Goal: Task Accomplishment & Management: Use online tool/utility

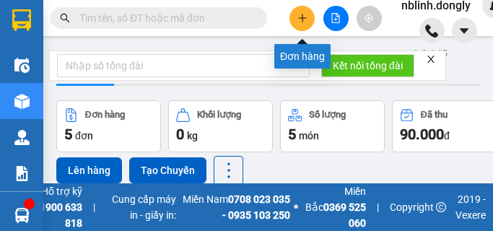
click at [303, 19] on icon "plus" at bounding box center [302, 18] width 10 height 10
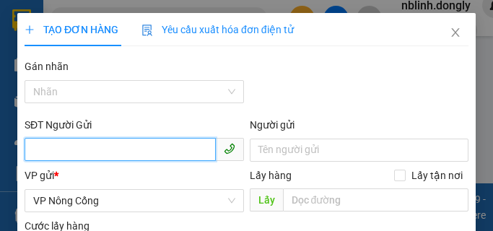
click at [97, 157] on input "SĐT Người Gửi" at bounding box center [120, 149] width 191 height 23
type input "0393297"
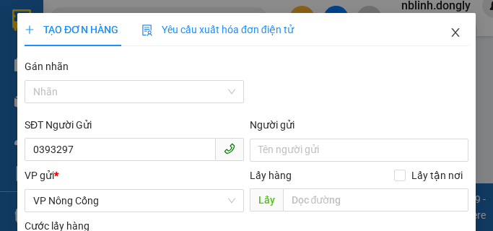
click at [450, 33] on icon "close" at bounding box center [456, 33] width 12 height 12
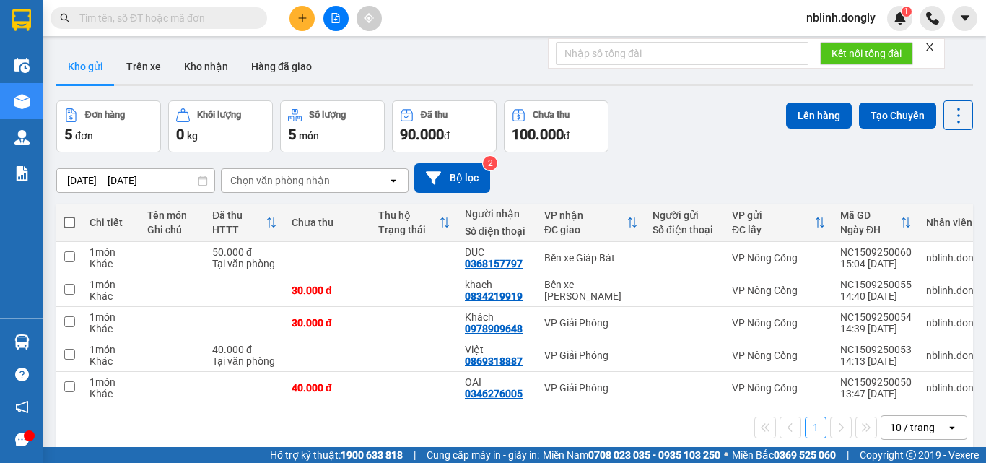
click at [300, 14] on icon "plus" at bounding box center [302, 18] width 10 height 10
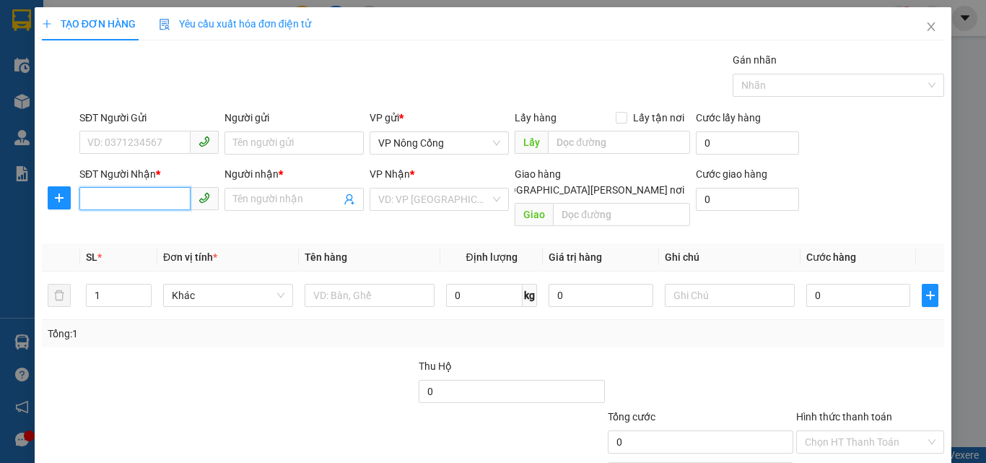
click at [139, 198] on input "SĐT Người Nhận *" at bounding box center [134, 198] width 111 height 23
click at [131, 196] on input "SĐT Người Nhận *" at bounding box center [134, 198] width 111 height 23
click at [117, 196] on input "SĐT Người Nhận *" at bounding box center [134, 198] width 111 height 23
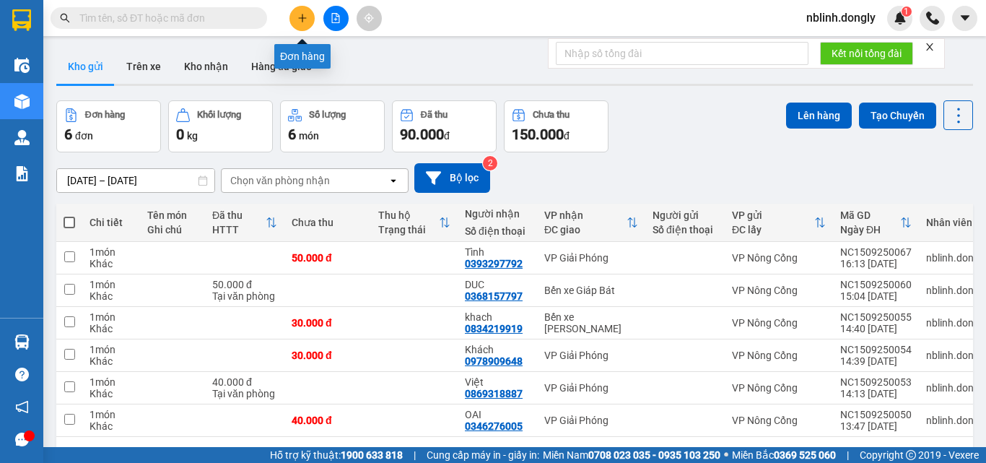
click at [294, 21] on button at bounding box center [301, 18] width 25 height 25
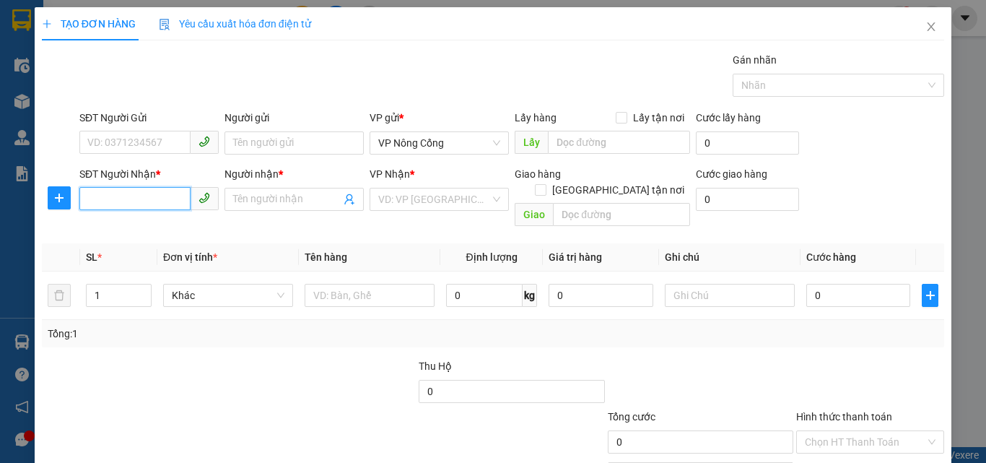
click at [101, 202] on input "SĐT Người Nhận *" at bounding box center [134, 198] width 111 height 23
type input "0971738970"
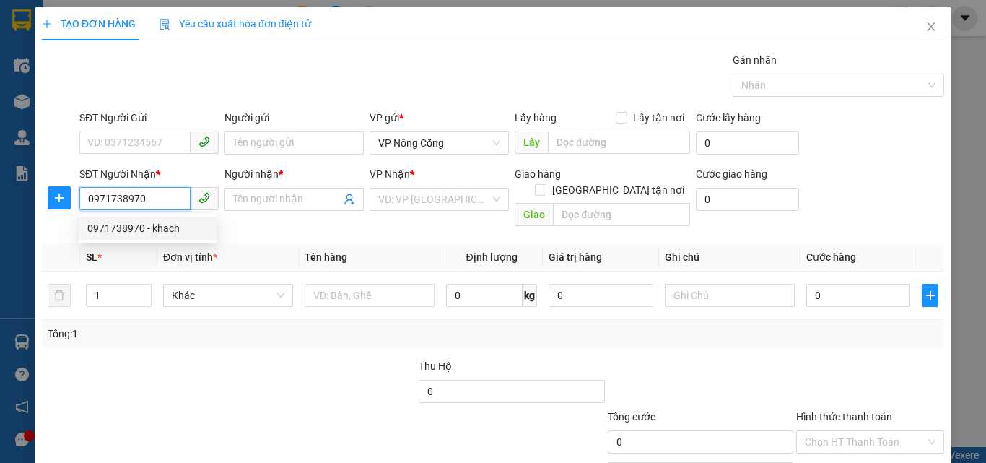
click at [133, 230] on div "0971738970 - khach" at bounding box center [147, 228] width 121 height 16
type input "khach"
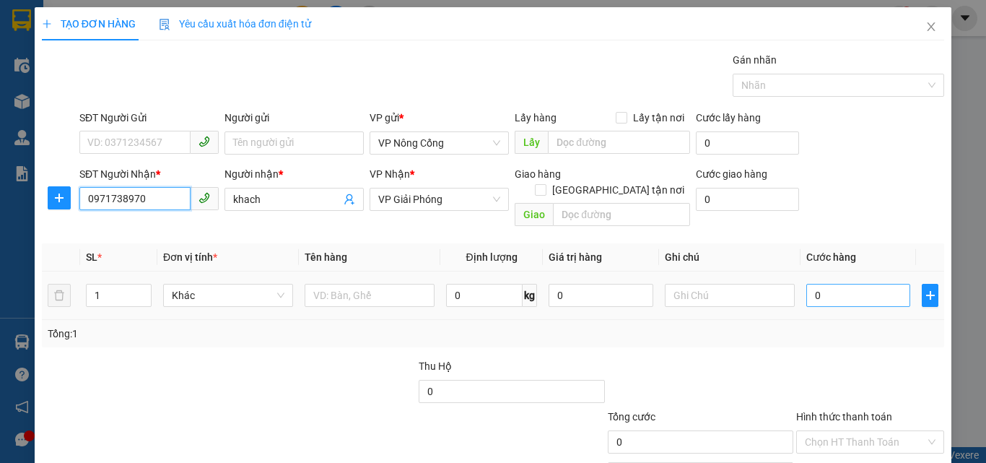
type input "0971738970"
click at [839, 284] on input "0" at bounding box center [858, 295] width 104 height 23
type input "4"
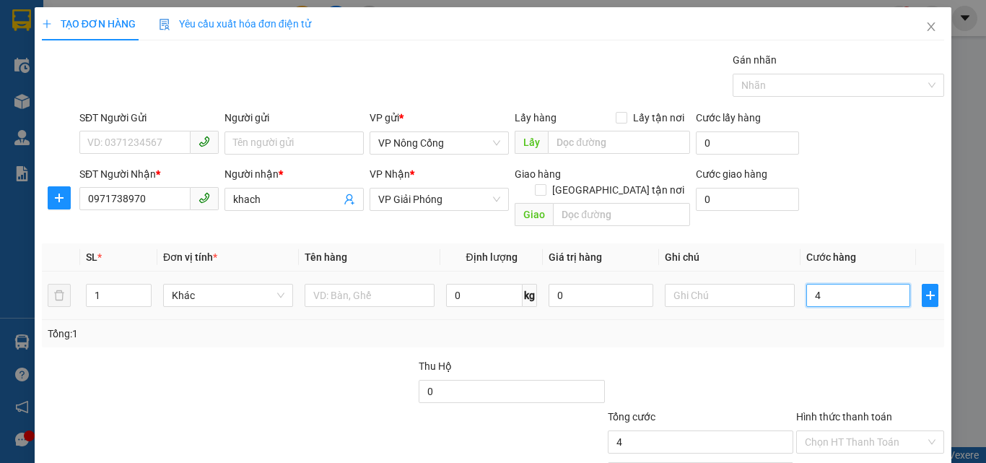
type input "40"
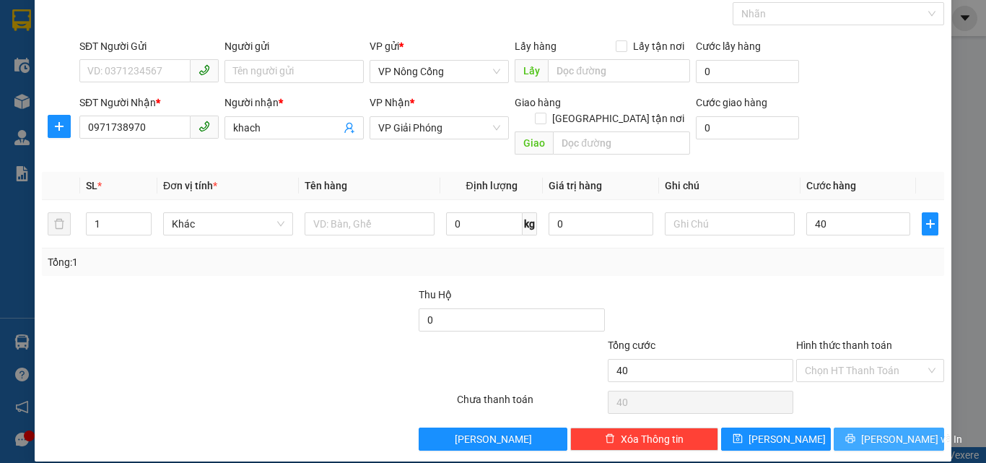
type input "40.000"
click at [873, 431] on span "[PERSON_NAME] và In" at bounding box center [911, 439] width 101 height 16
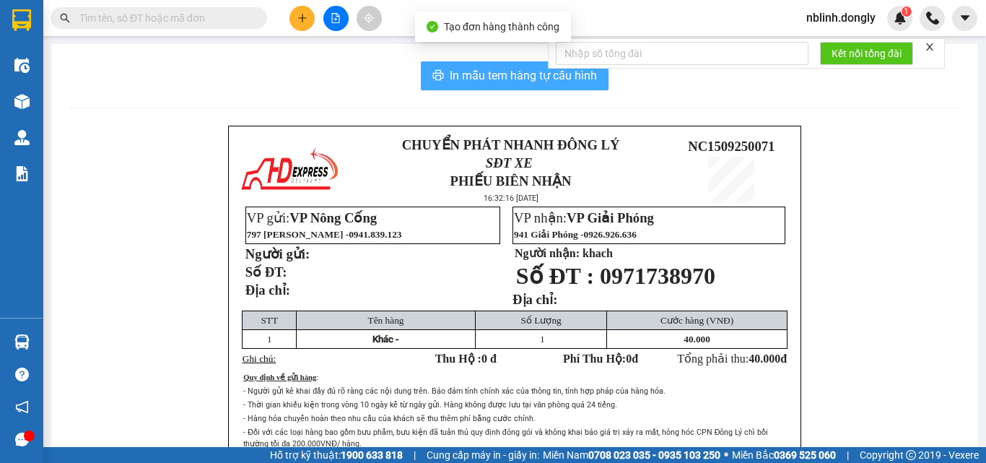
click at [504, 66] on button "In mẫu tem hàng tự cấu hình" at bounding box center [515, 75] width 188 height 29
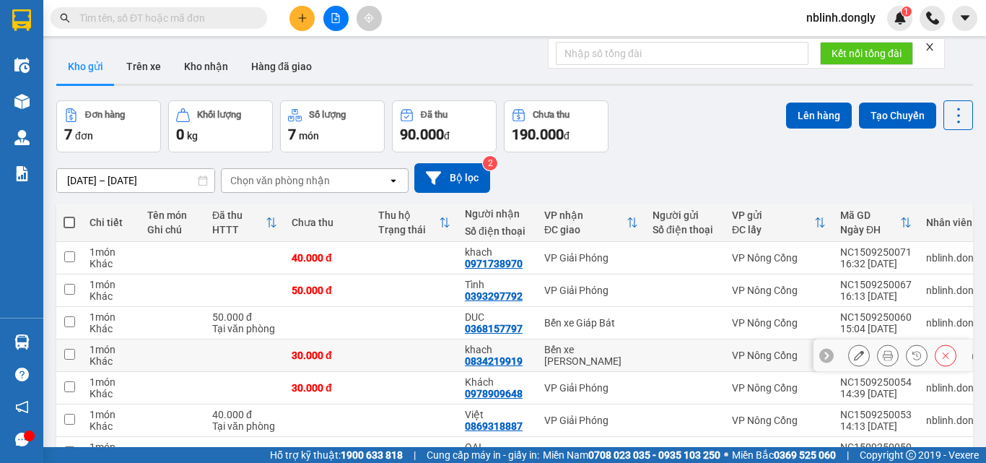
click at [67, 355] on input "checkbox" at bounding box center [69, 354] width 11 height 11
checkbox input "true"
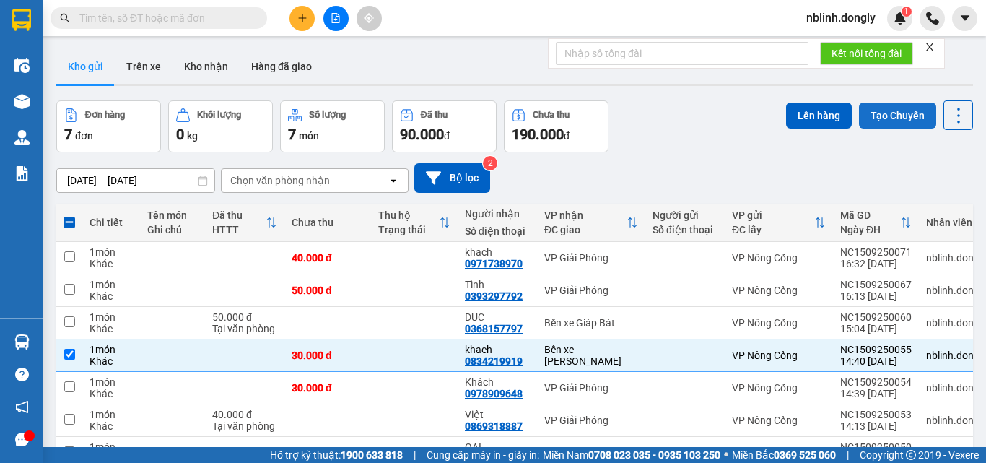
click at [887, 121] on button "Tạo Chuyến" at bounding box center [897, 115] width 77 height 26
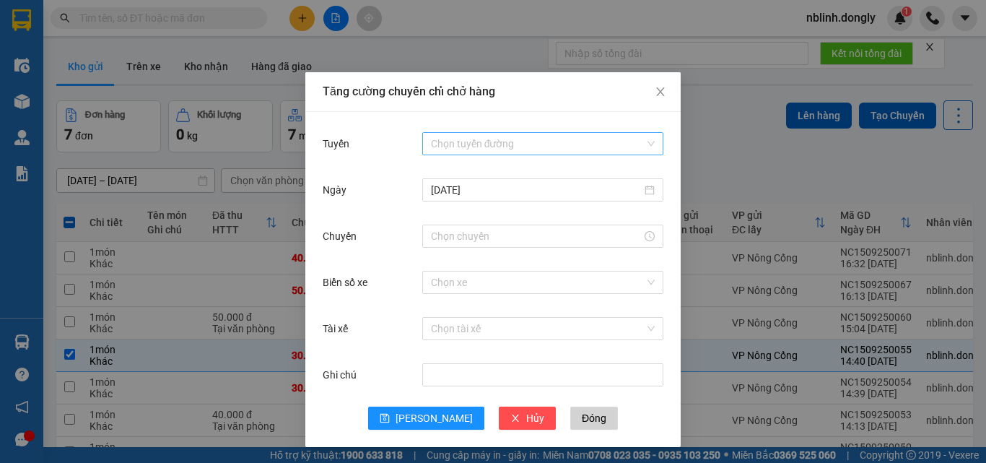
click at [486, 147] on input "Tuyến" at bounding box center [538, 144] width 214 height 22
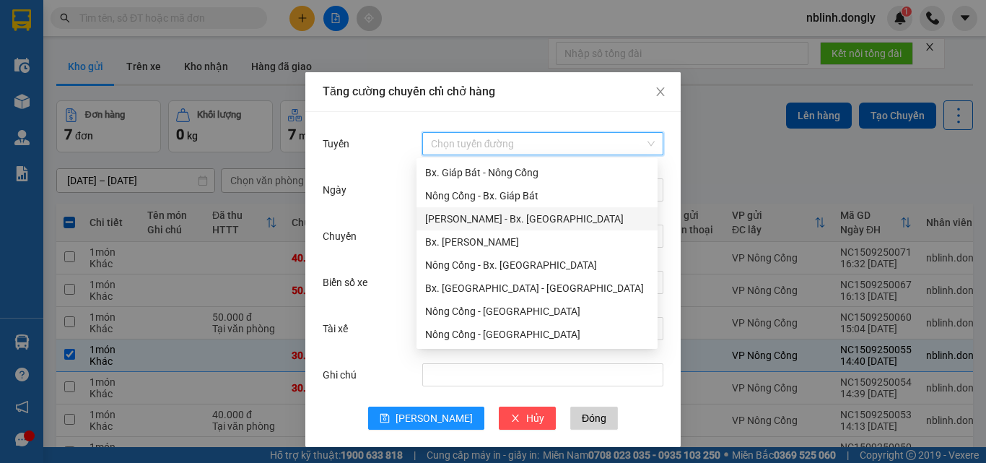
click at [511, 222] on div "Như Thanh - Bx. Gia Lâm" at bounding box center [537, 219] width 224 height 16
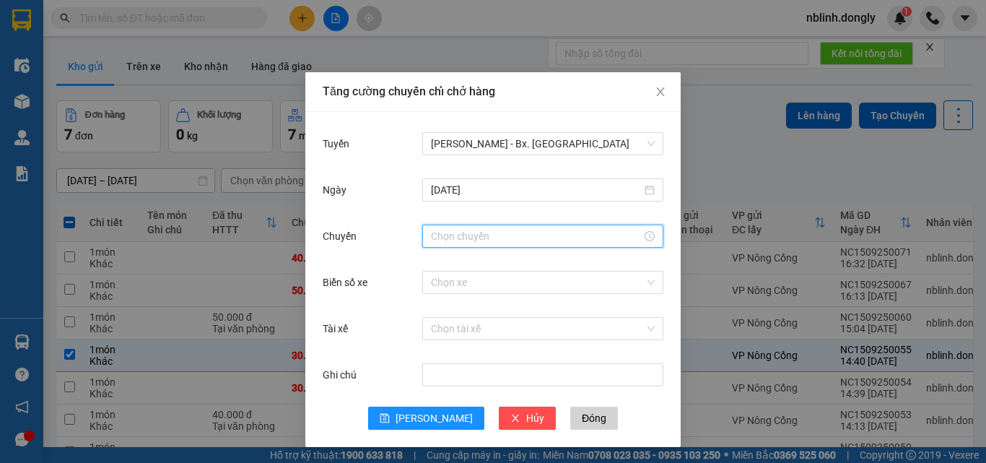
click at [453, 237] on input "Chuyến" at bounding box center [536, 236] width 211 height 16
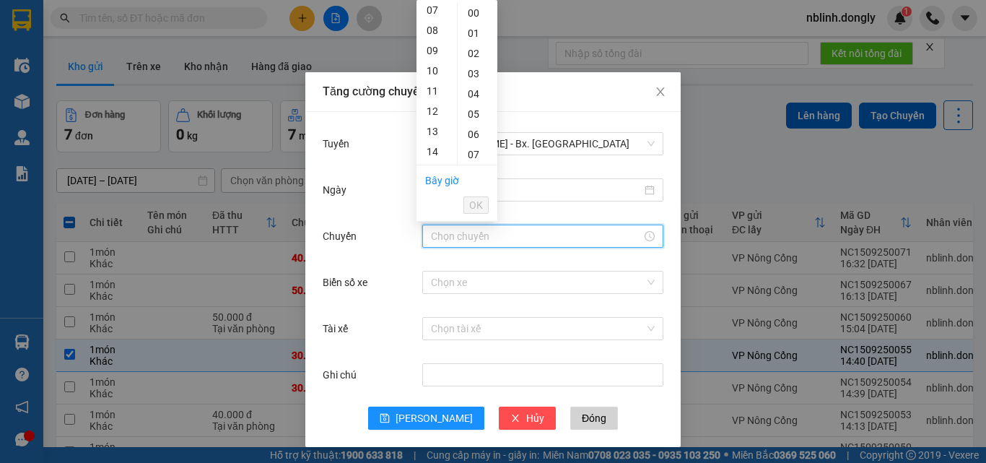
scroll to position [217, 0]
drag, startPoint x: 432, startPoint y: 79, endPoint x: 482, endPoint y: 115, distance: 62.5
click at [432, 79] on div "14" at bounding box center [436, 79] width 40 height 20
click at [471, 123] on div "20" at bounding box center [478, 128] width 40 height 20
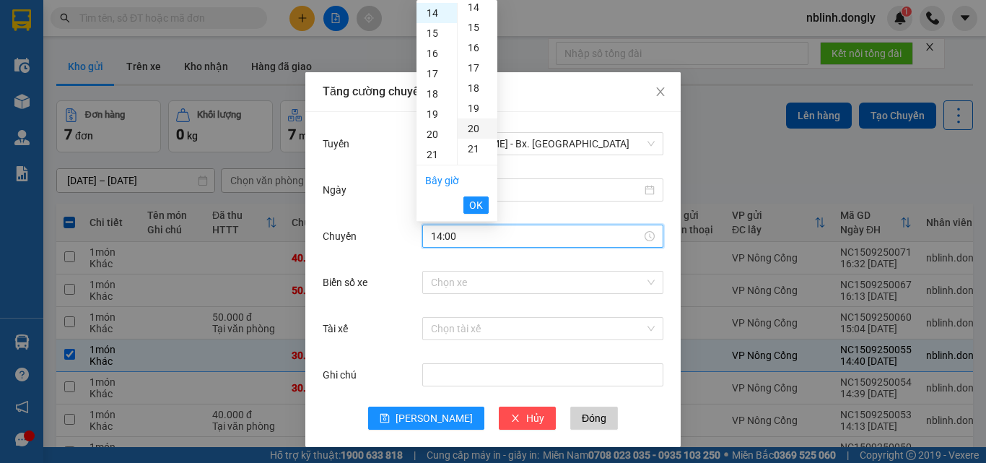
type input "14:20"
drag, startPoint x: 479, startPoint y: 200, endPoint x: 444, endPoint y: 268, distance: 77.1
click at [479, 209] on span "OK" at bounding box center [476, 205] width 14 height 16
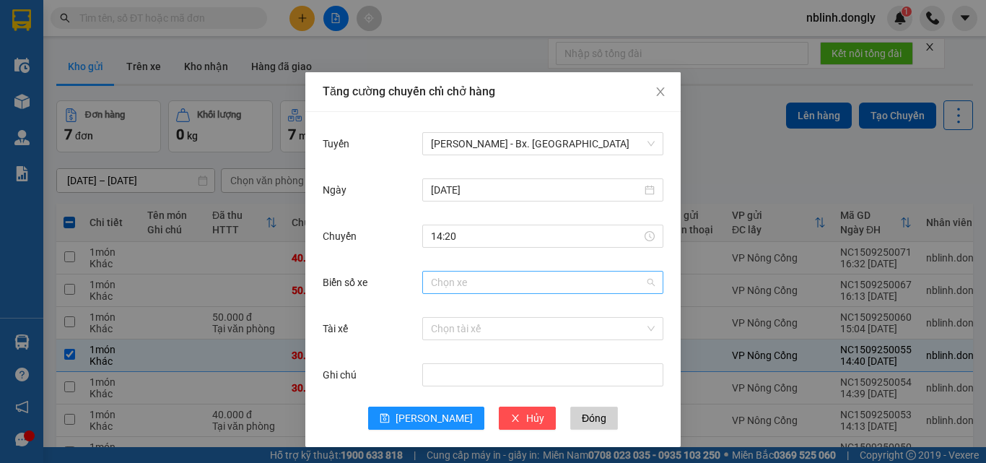
click at [435, 281] on input "Biển số xe" at bounding box center [538, 282] width 214 height 22
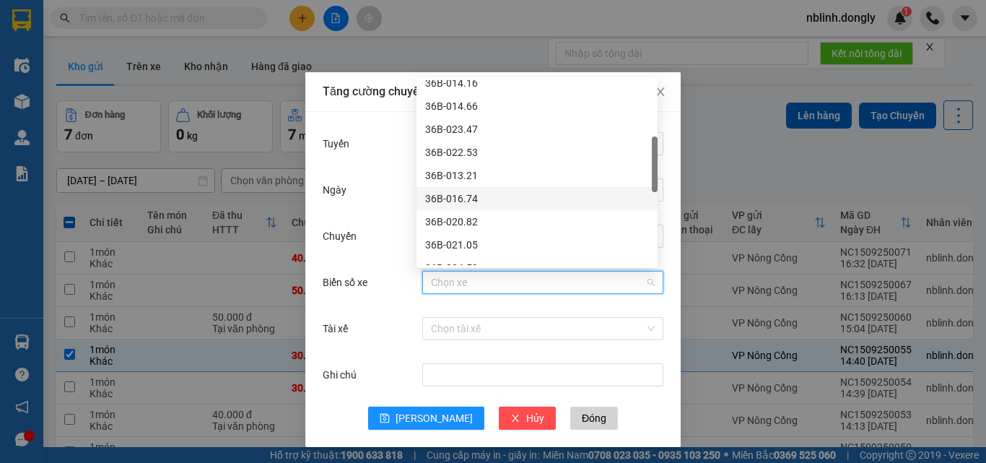
scroll to position [289, 0]
click at [459, 198] on div "36B-024.59" at bounding box center [537, 196] width 224 height 16
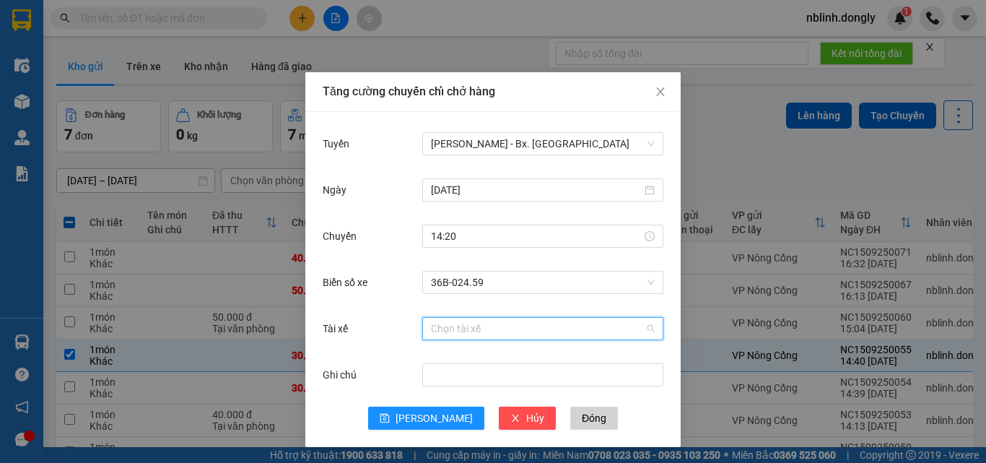
click at [449, 326] on input "Tài xế" at bounding box center [538, 329] width 214 height 22
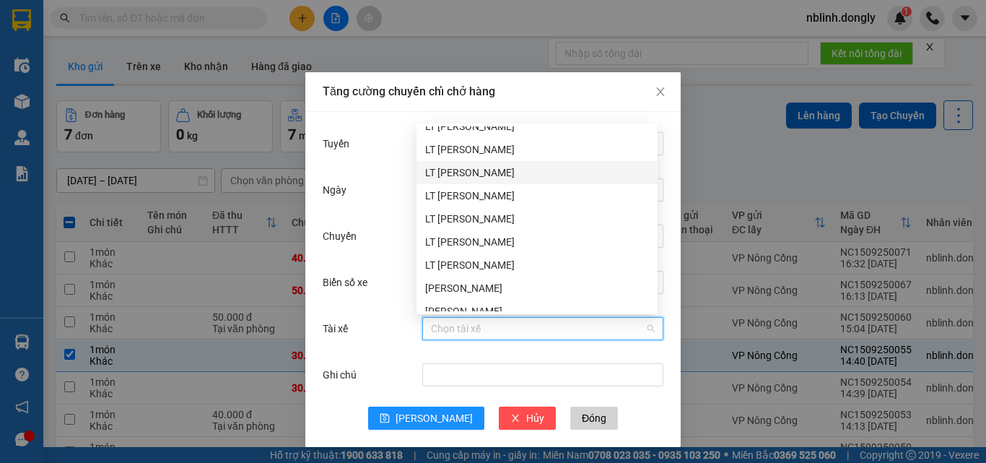
click at [466, 174] on div "LT Phạm Văn Long" at bounding box center [537, 173] width 224 height 16
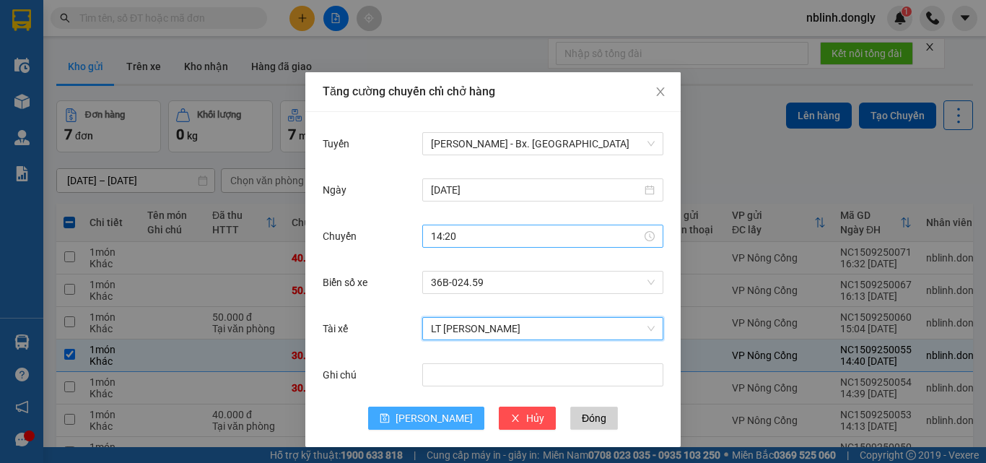
drag, startPoint x: 431, startPoint y: 418, endPoint x: 555, endPoint y: 240, distance: 216.6
click at [434, 409] on button "[PERSON_NAME]" at bounding box center [426, 417] width 116 height 23
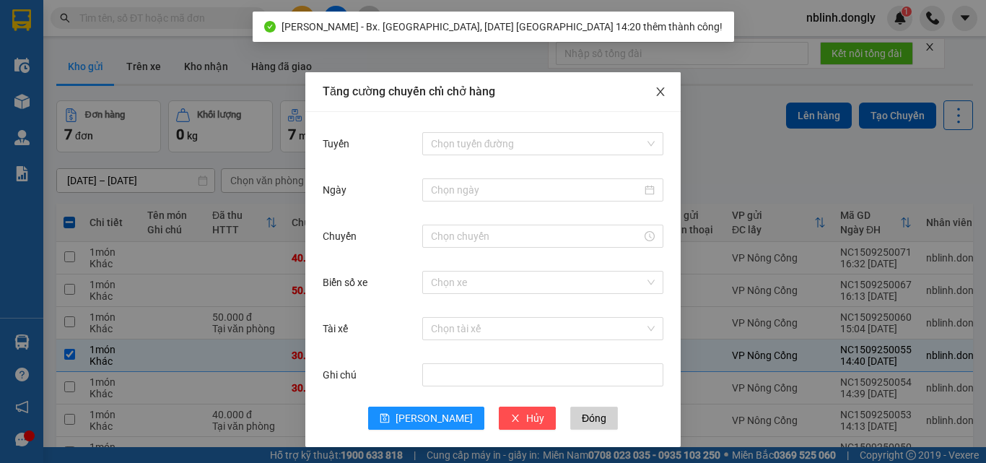
drag, startPoint x: 652, startPoint y: 90, endPoint x: 673, endPoint y: 97, distance: 22.1
click at [657, 93] on icon "close" at bounding box center [661, 92] width 12 height 12
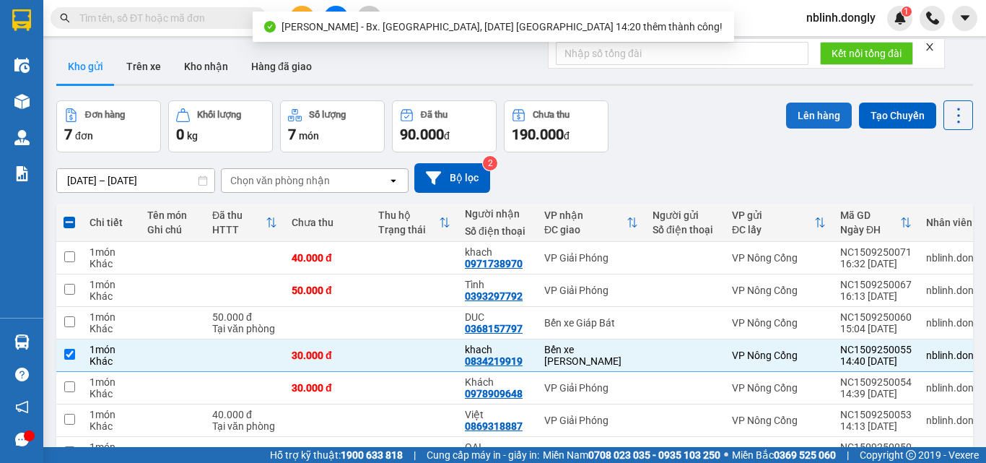
click at [811, 110] on button "Lên hàng" at bounding box center [819, 115] width 66 height 26
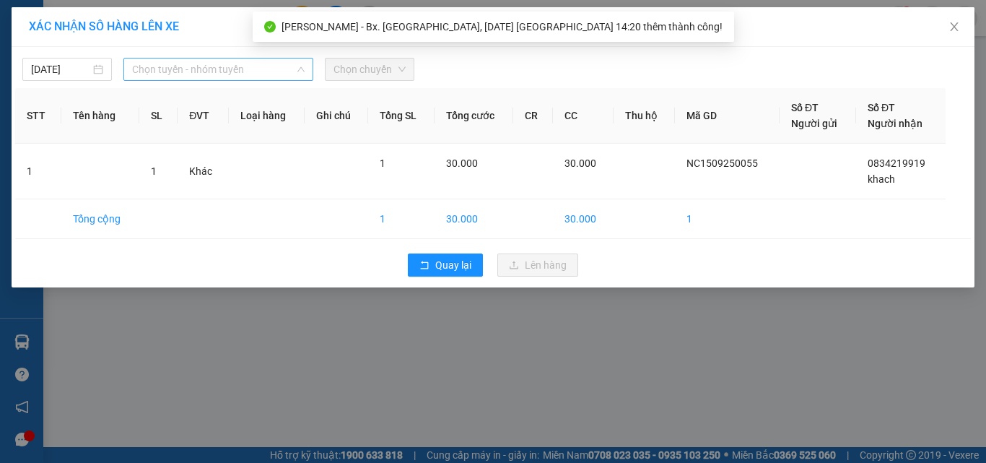
drag, startPoint x: 209, startPoint y: 68, endPoint x: 214, endPoint y: 126, distance: 57.9
click at [214, 81] on div "Chọn tuyến - nhóm tuyến LỌC THEO Nhóm tuyến Tuyến Chọn tất cả Danh sách tuyến B…" at bounding box center [218, 69] width 190 height 23
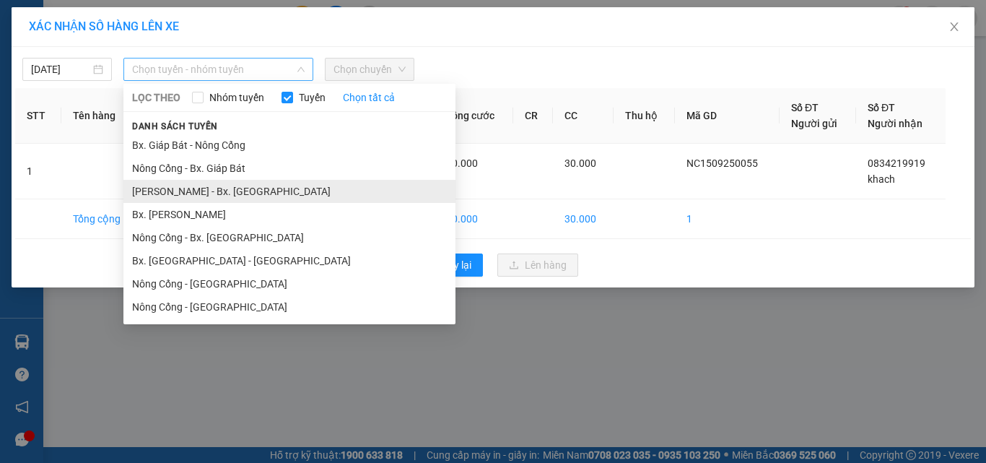
drag, startPoint x: 214, startPoint y: 188, endPoint x: 349, endPoint y: 137, distance: 143.4
click at [216, 187] on li "Như Thanh - Bx. Gia Lâm" at bounding box center [289, 191] width 332 height 23
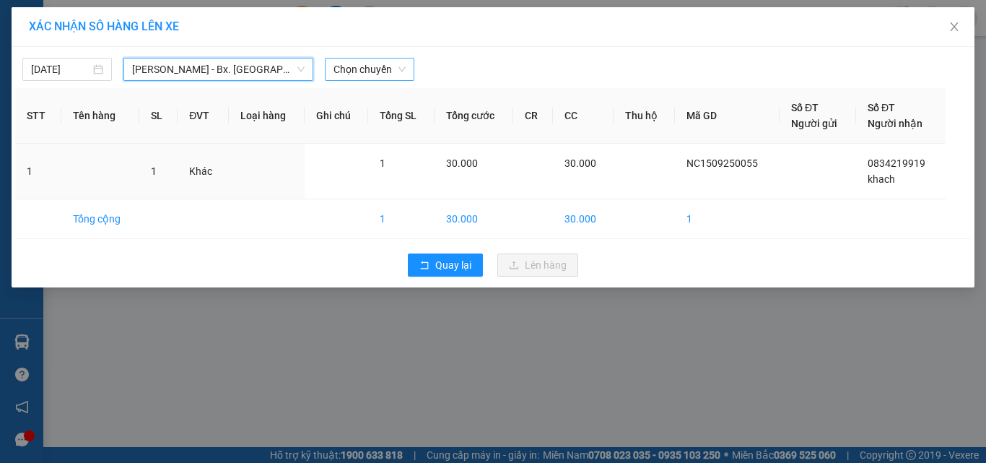
drag, startPoint x: 371, startPoint y: 65, endPoint x: 377, endPoint y: 78, distance: 14.5
click at [372, 66] on span "Chọn chuyến" at bounding box center [369, 69] width 72 height 22
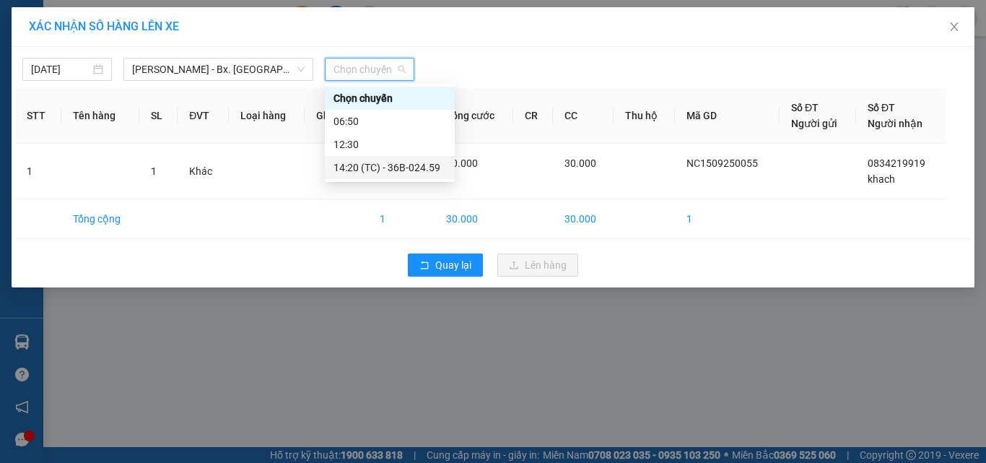
drag, startPoint x: 419, startPoint y: 164, endPoint x: 487, endPoint y: 262, distance: 119.7
click at [421, 168] on div "14:20 (TC) - 36B-024.59" at bounding box center [389, 168] width 113 height 16
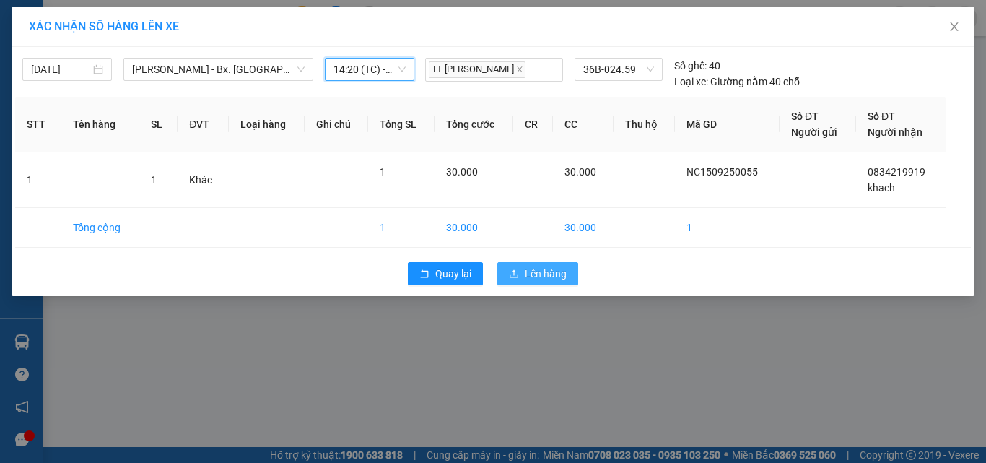
click at [536, 270] on span "Lên hàng" at bounding box center [546, 274] width 42 height 16
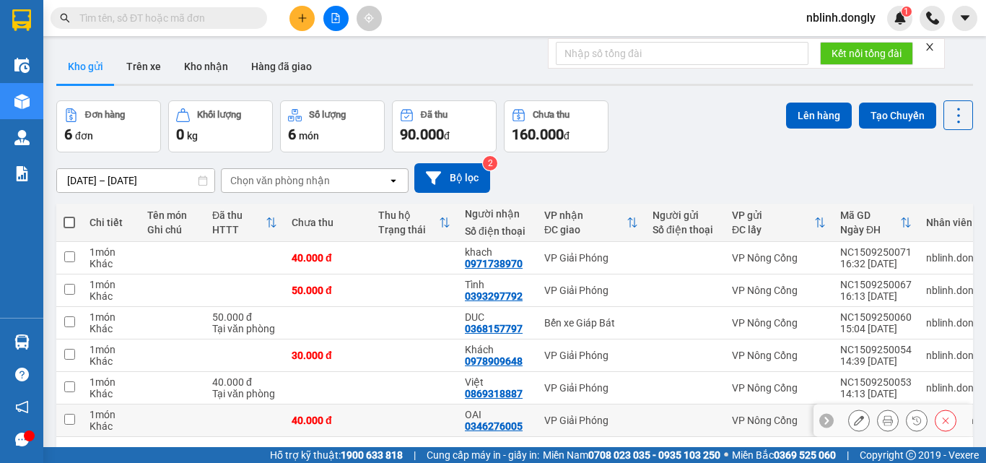
click at [69, 424] on td at bounding box center [69, 420] width 26 height 32
checkbox input "true"
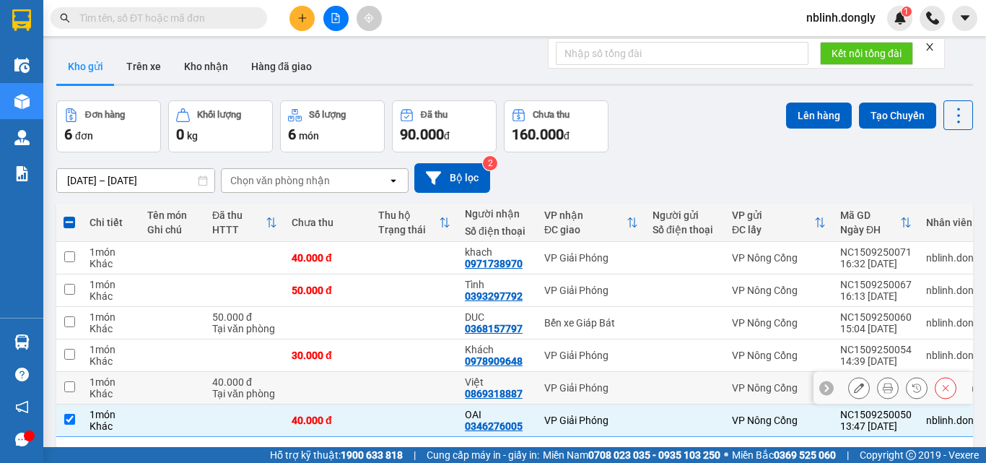
click at [69, 385] on input "checkbox" at bounding box center [69, 386] width 11 height 11
checkbox input "true"
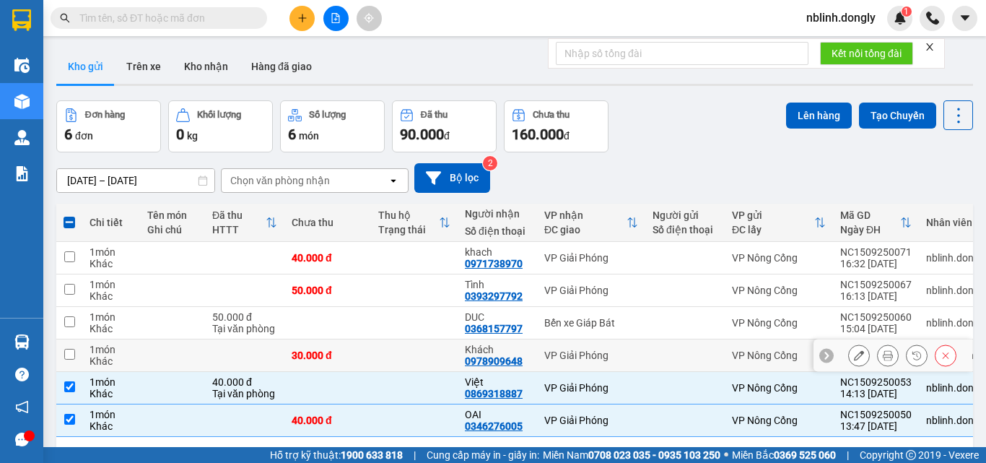
click at [65, 356] on input "checkbox" at bounding box center [69, 354] width 11 height 11
checkbox input "true"
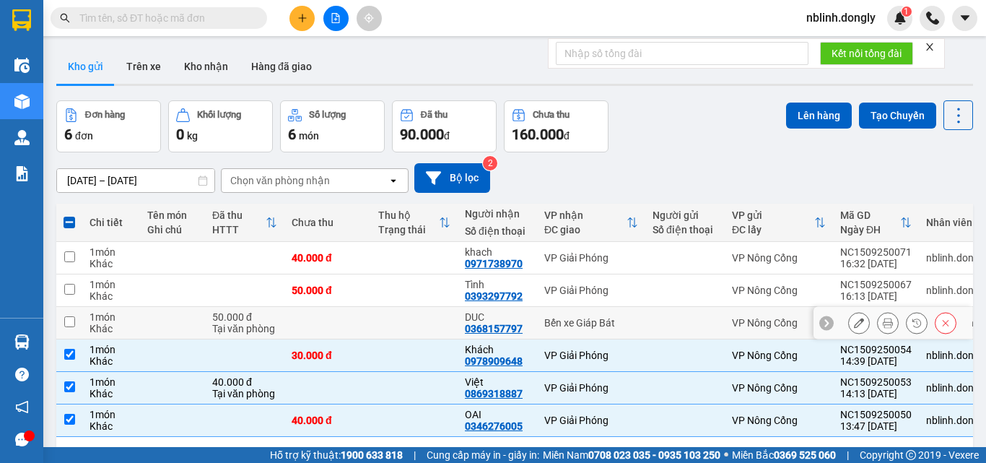
click at [70, 323] on input "checkbox" at bounding box center [69, 321] width 11 height 11
checkbox input "true"
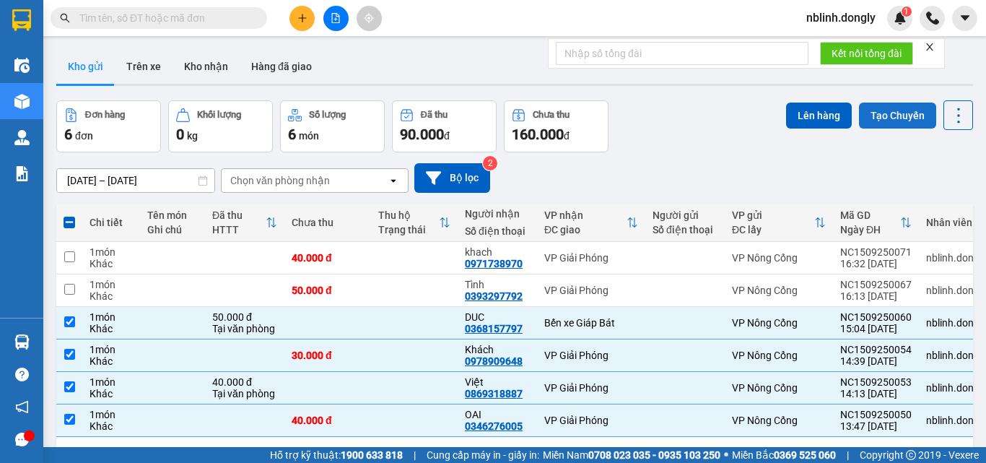
click at [873, 118] on button "Tạo Chuyến" at bounding box center [897, 115] width 77 height 26
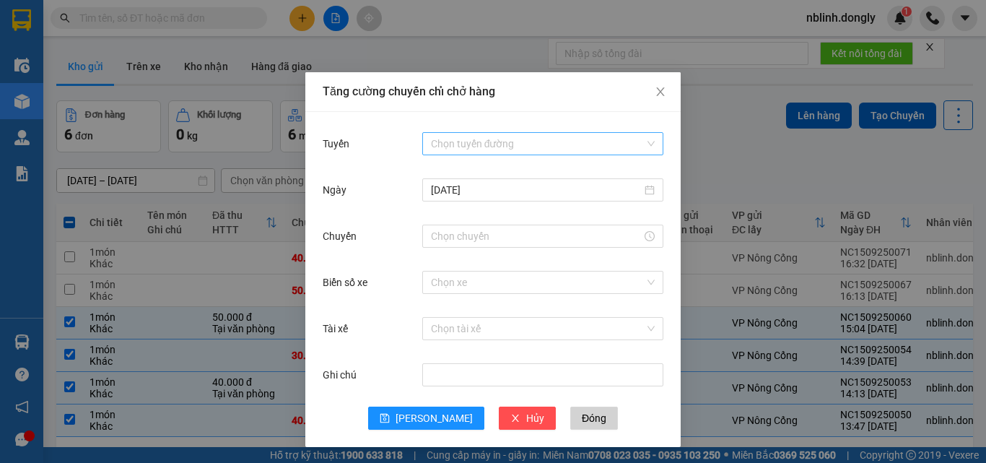
click at [454, 139] on input "Tuyến" at bounding box center [538, 144] width 214 height 22
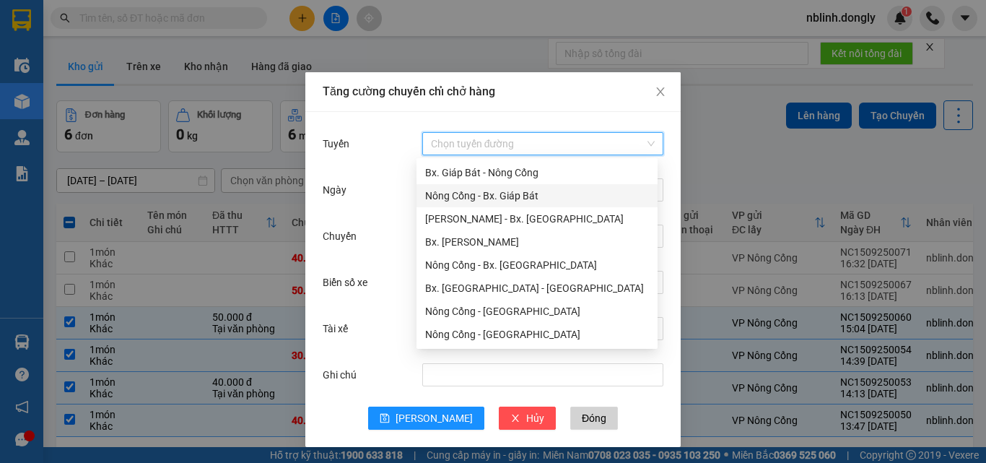
click at [507, 193] on div "Nông Cống - Bx. Giáp Bát" at bounding box center [537, 196] width 224 height 16
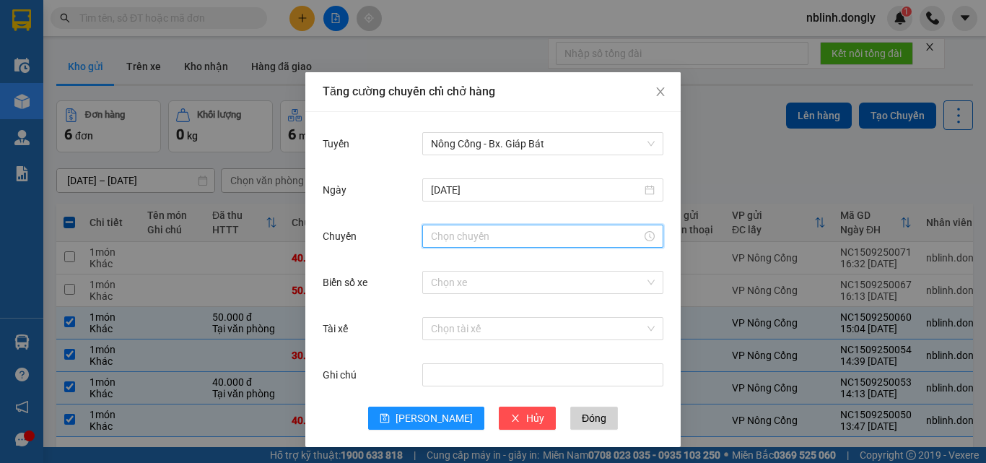
click at [450, 235] on input "Chuyến" at bounding box center [536, 236] width 211 height 16
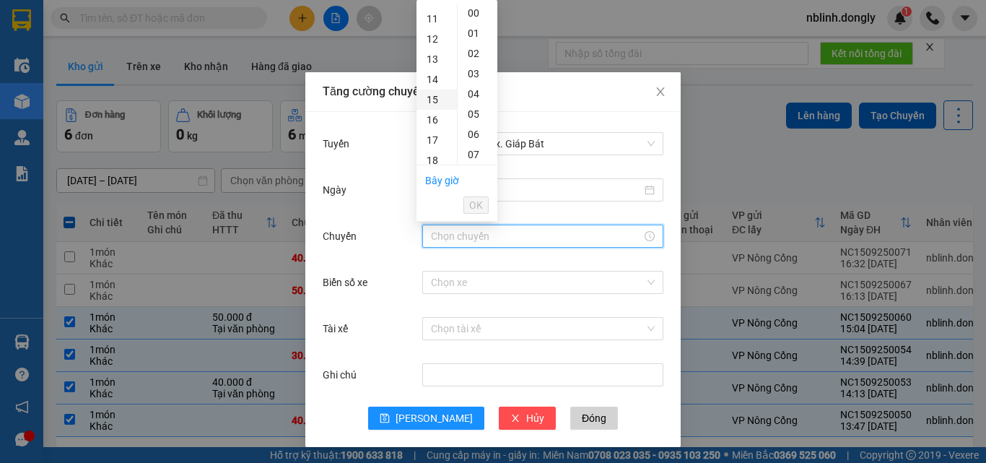
scroll to position [289, 0]
drag, startPoint x: 431, startPoint y: 27, endPoint x: 501, endPoint y: 152, distance: 143.1
click at [435, 37] on div "15" at bounding box center [436, 27] width 40 height 20
click at [476, 134] on div "20" at bounding box center [478, 128] width 40 height 20
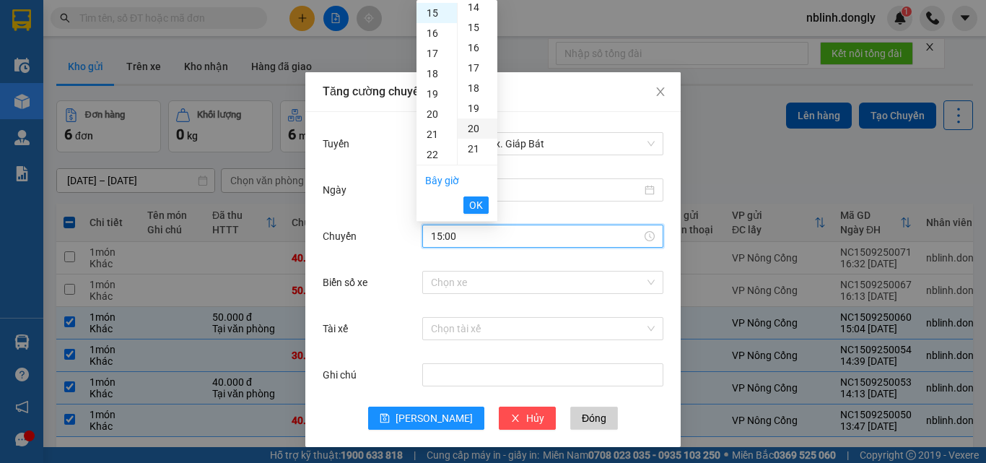
type input "15:20"
drag, startPoint x: 475, startPoint y: 201, endPoint x: 482, endPoint y: 268, distance: 67.5
click at [476, 205] on span "OK" at bounding box center [476, 205] width 14 height 16
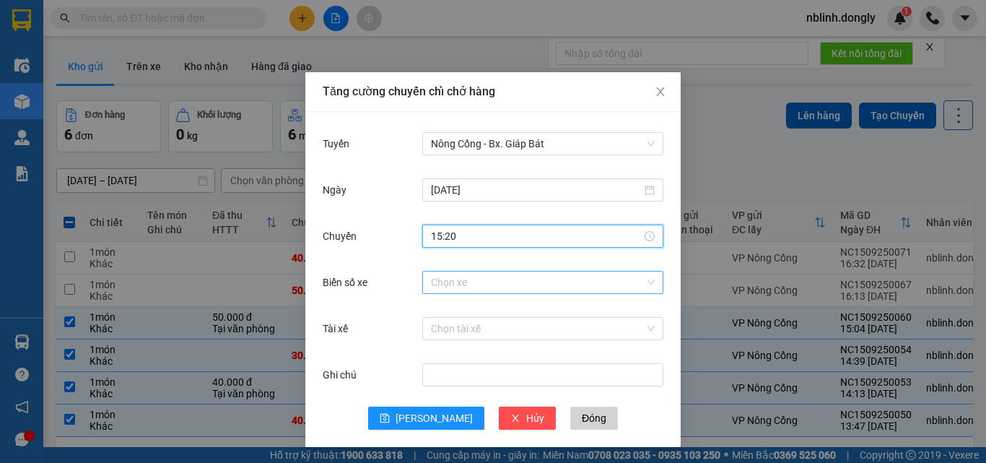
click at [458, 281] on input "Biển số xe" at bounding box center [538, 282] width 214 height 22
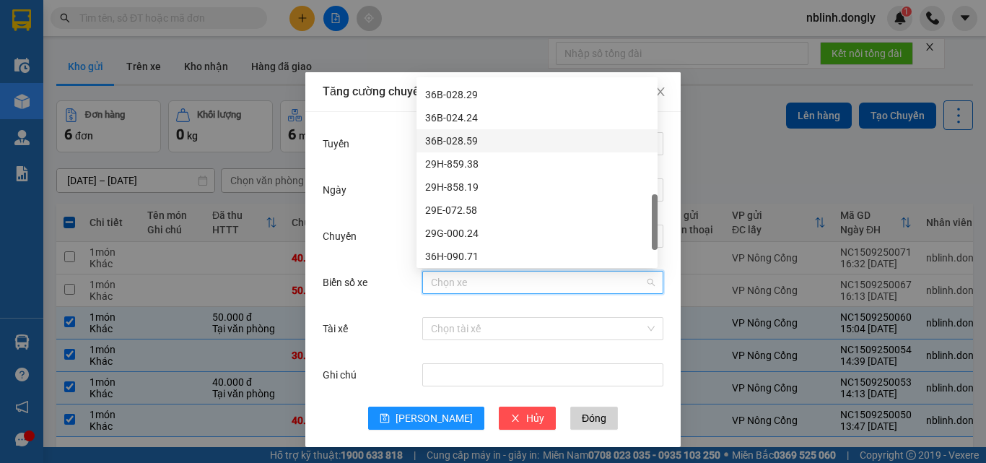
scroll to position [572, 0]
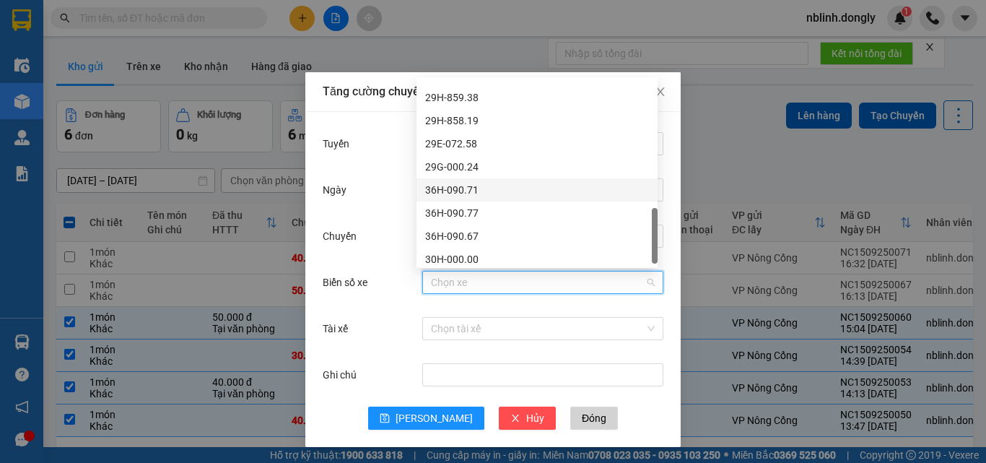
click at [461, 189] on div "36H-090.71" at bounding box center [537, 190] width 224 height 16
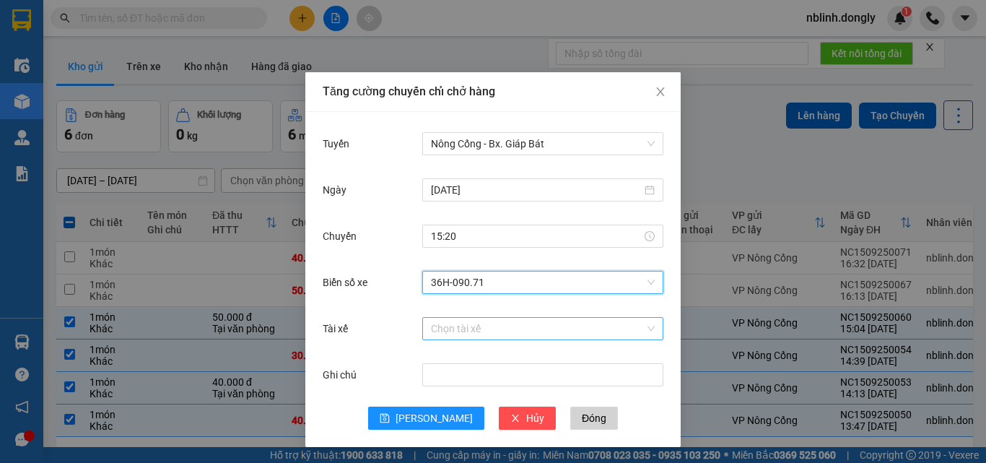
click at [441, 327] on input "Tài xế" at bounding box center [538, 329] width 214 height 22
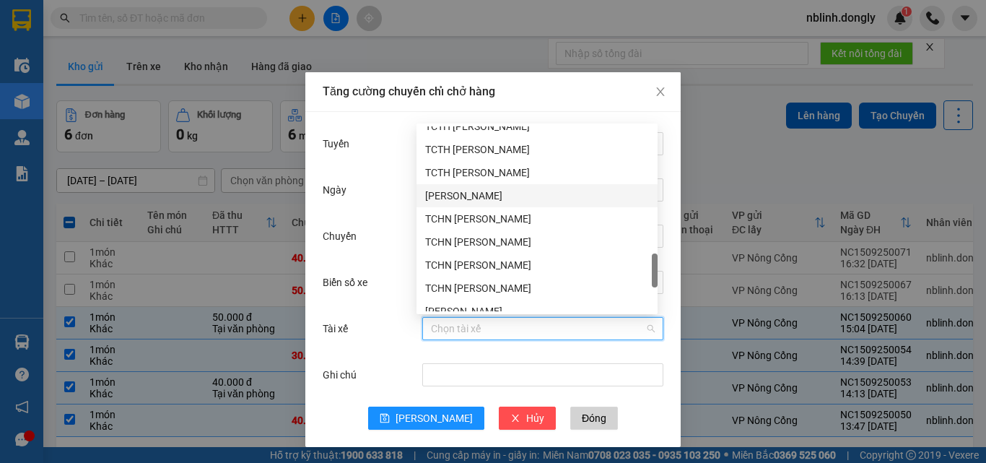
scroll to position [1010, 0]
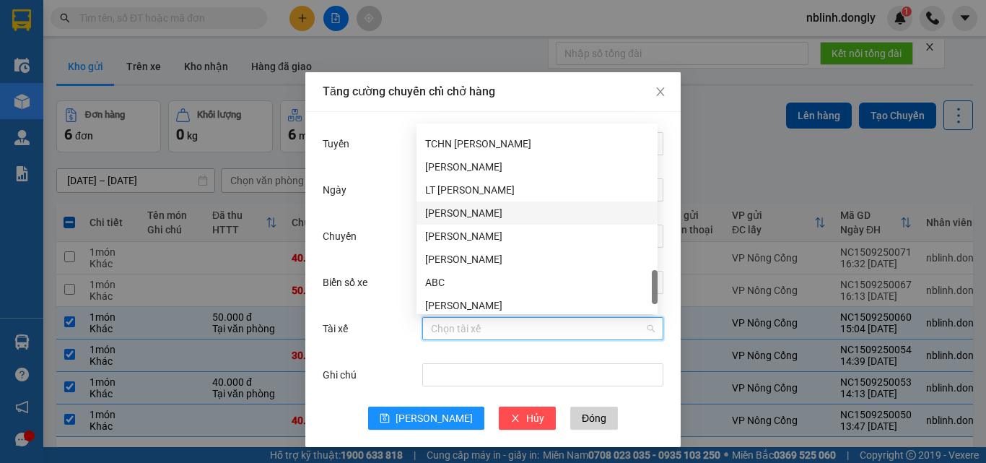
click at [458, 217] on div "Nguyễn Văn Hạnh" at bounding box center [537, 213] width 224 height 16
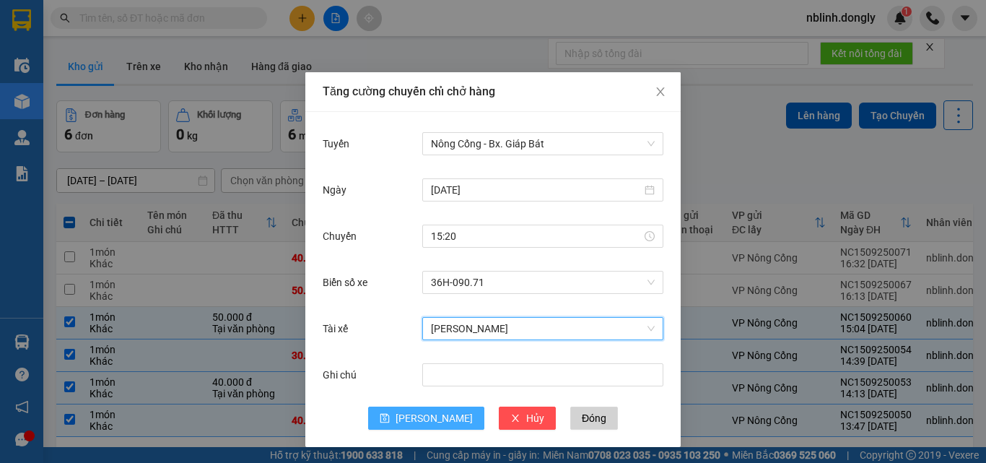
click at [421, 410] on span "[PERSON_NAME]" at bounding box center [434, 418] width 77 height 16
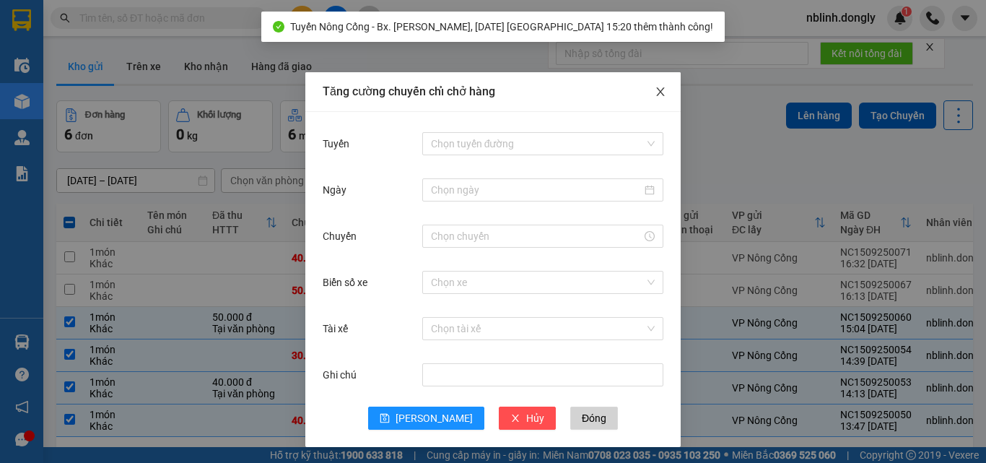
click at [648, 89] on span "Close" at bounding box center [660, 92] width 40 height 40
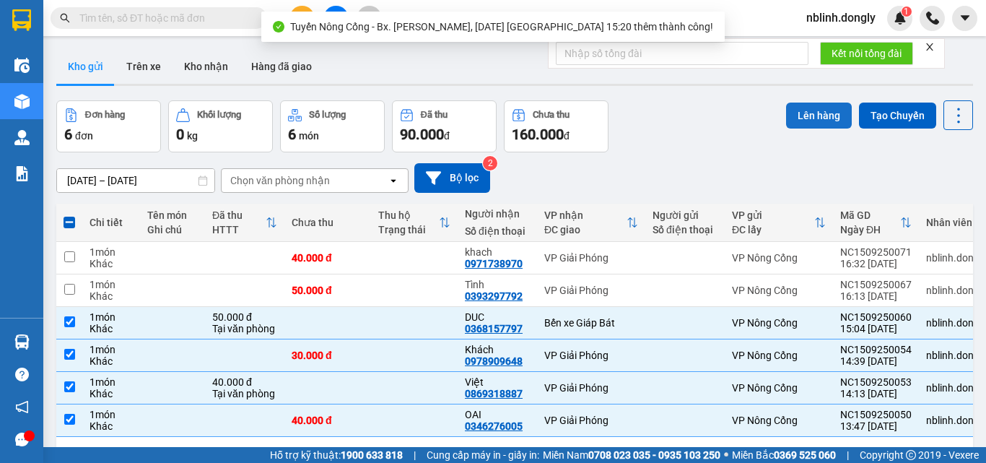
click at [786, 109] on button "Lên hàng" at bounding box center [819, 115] width 66 height 26
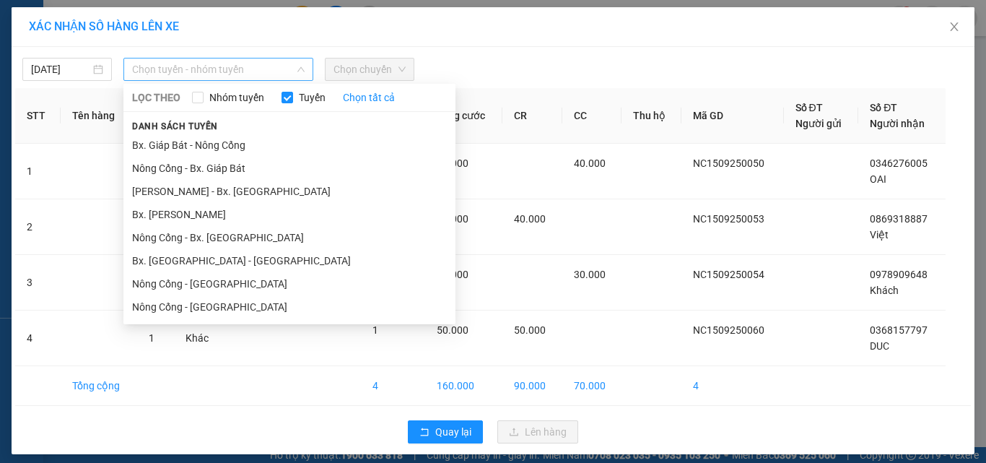
click at [194, 68] on span "Chọn tuyến - nhóm tuyến" at bounding box center [218, 69] width 172 height 22
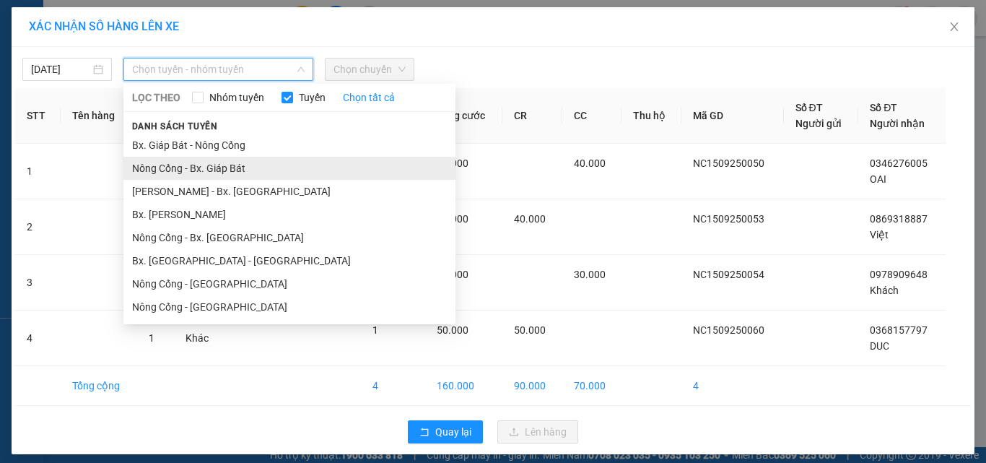
click at [195, 172] on li "Nông Cống - Bx. Giáp Bát" at bounding box center [289, 168] width 332 height 23
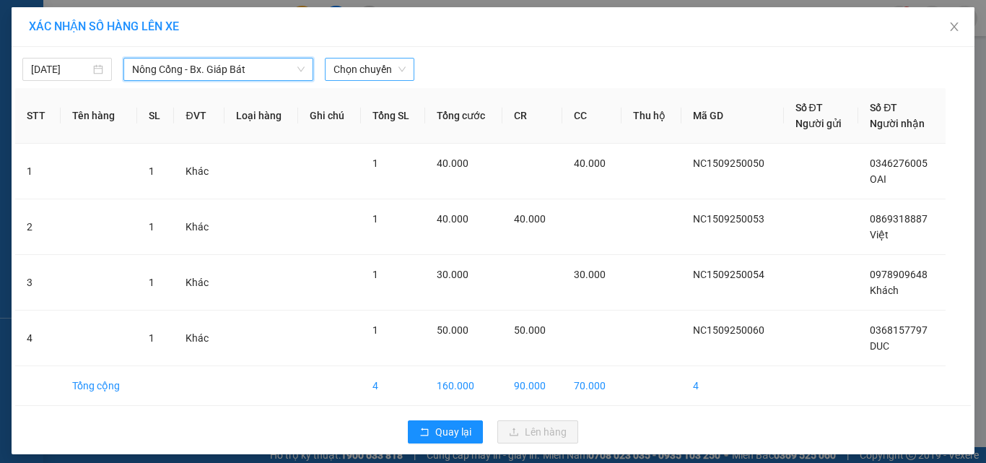
drag, startPoint x: 372, startPoint y: 63, endPoint x: 376, endPoint y: 74, distance: 12.1
click at [373, 66] on span "Chọn chuyến" at bounding box center [369, 69] width 72 height 22
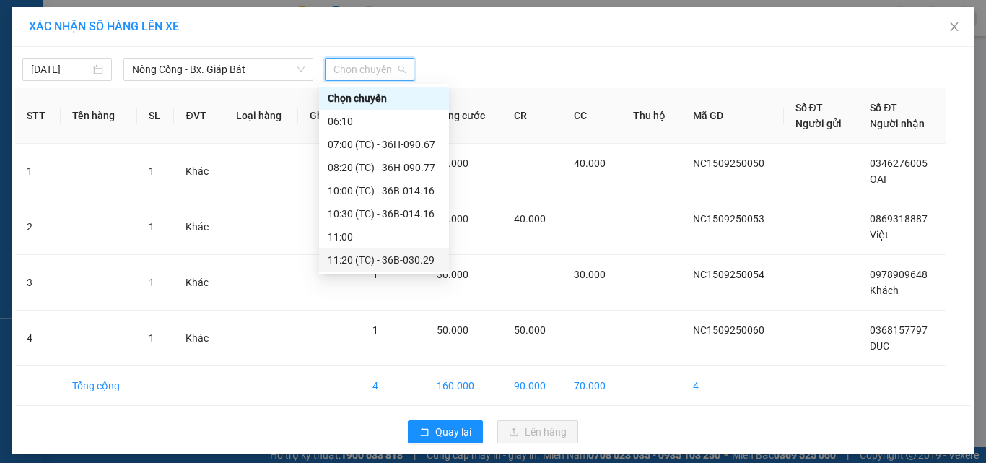
scroll to position [46, 0]
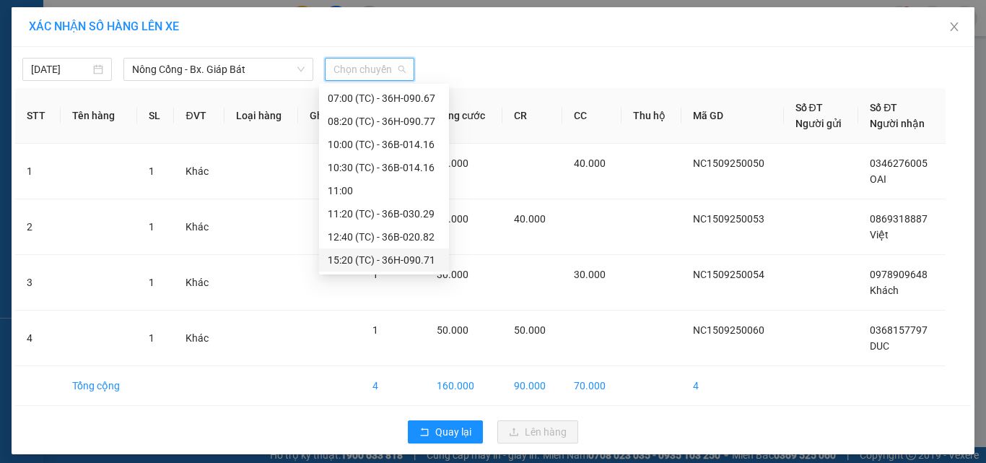
click at [417, 259] on div "15:20 (TC) - 36H-090.71" at bounding box center [384, 260] width 113 height 16
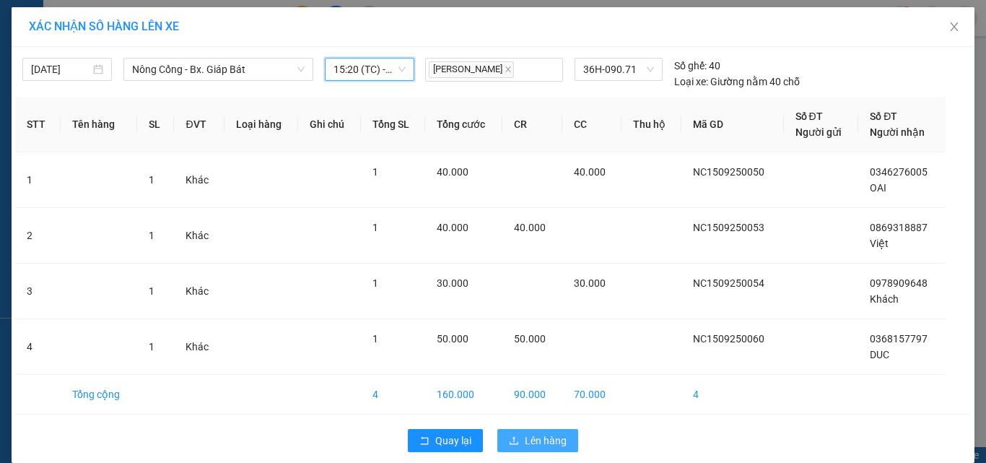
click at [544, 441] on span "Lên hàng" at bounding box center [546, 440] width 42 height 16
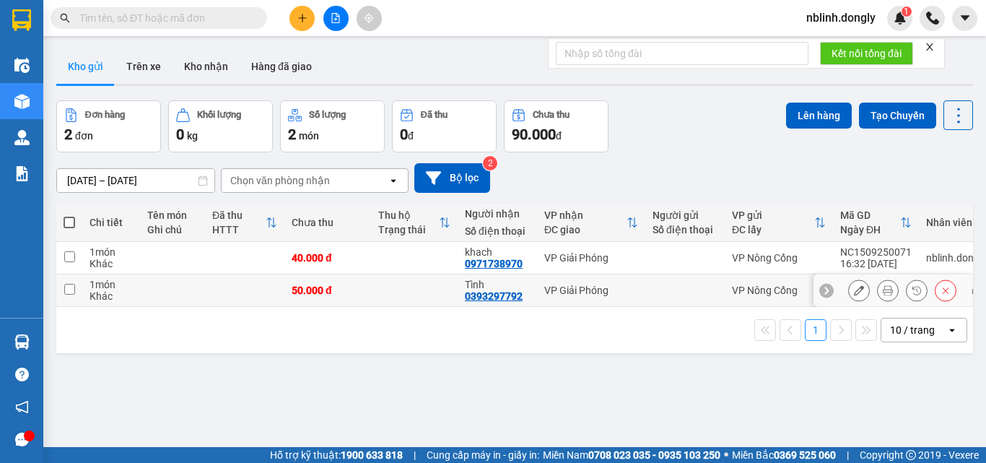
click at [67, 286] on input "checkbox" at bounding box center [69, 289] width 11 height 11
checkbox input "true"
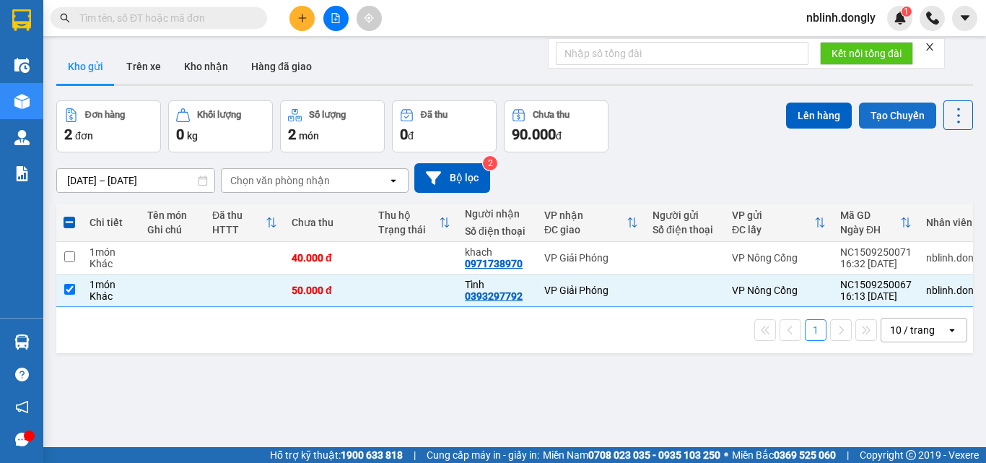
click at [871, 113] on button "Tạo Chuyến" at bounding box center [897, 115] width 77 height 26
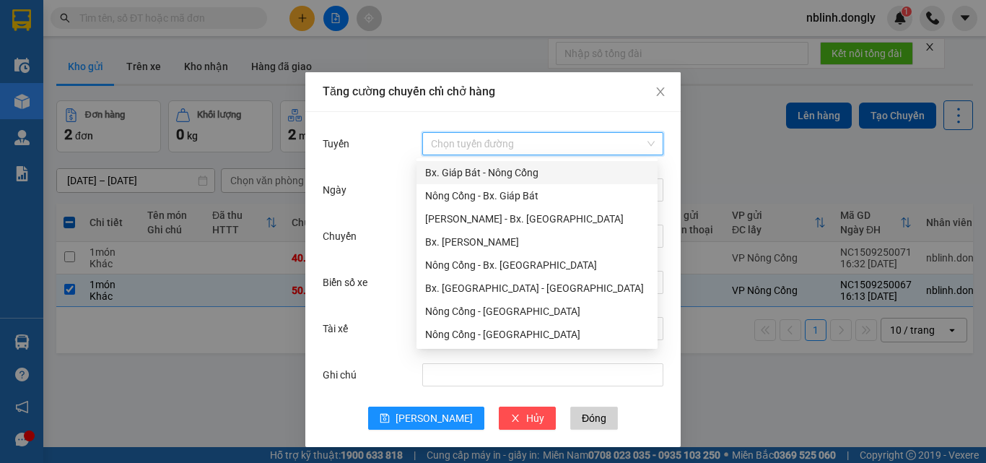
click at [501, 142] on input "Tuyến" at bounding box center [538, 144] width 214 height 22
click at [488, 191] on div "Nông Cống - Bx. Giáp Bát" at bounding box center [537, 196] width 224 height 16
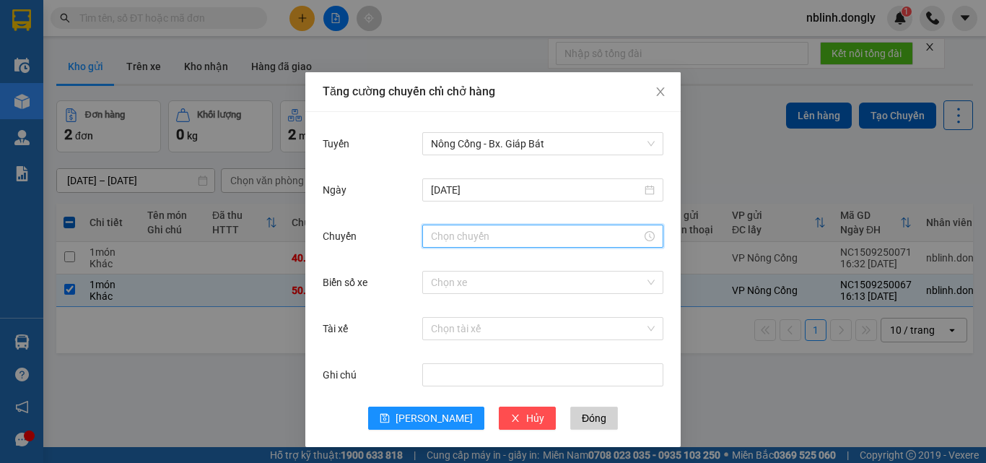
click at [442, 233] on input "Chuyến" at bounding box center [536, 236] width 211 height 16
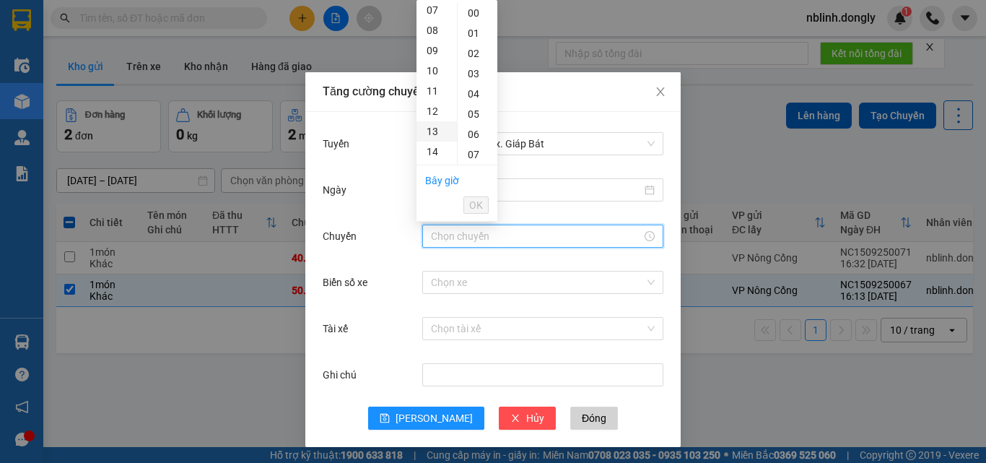
scroll to position [289, 0]
click at [434, 50] on div "16" at bounding box center [436, 48] width 40 height 20
type input "16:00"
click at [475, 199] on span "OK" at bounding box center [476, 205] width 14 height 16
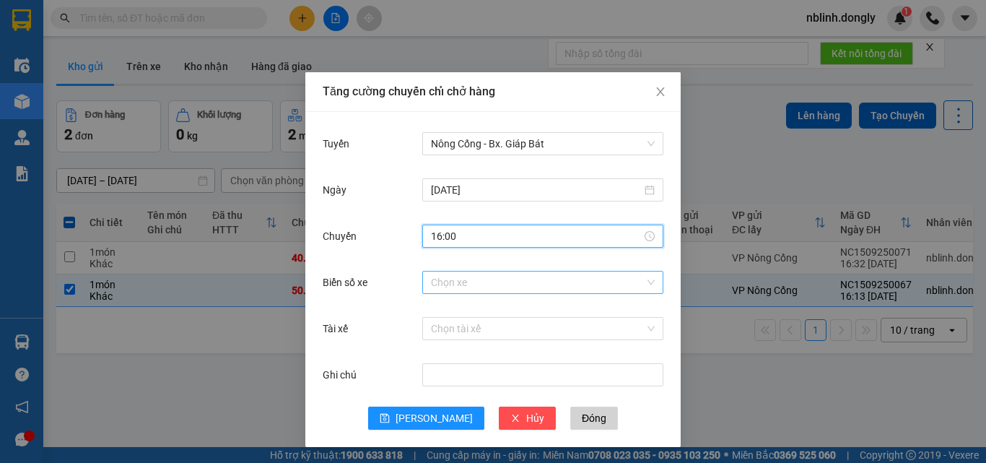
click at [445, 286] on input "Biển số xe" at bounding box center [538, 282] width 214 height 22
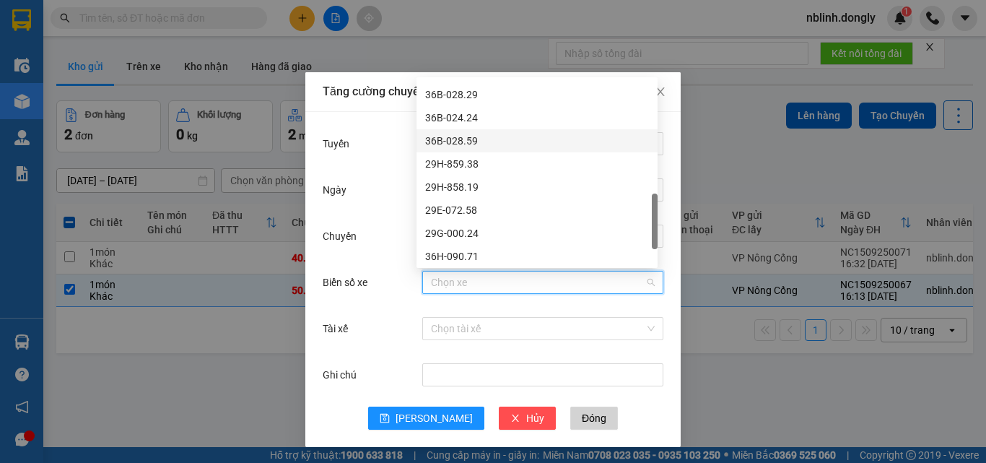
scroll to position [433, 0]
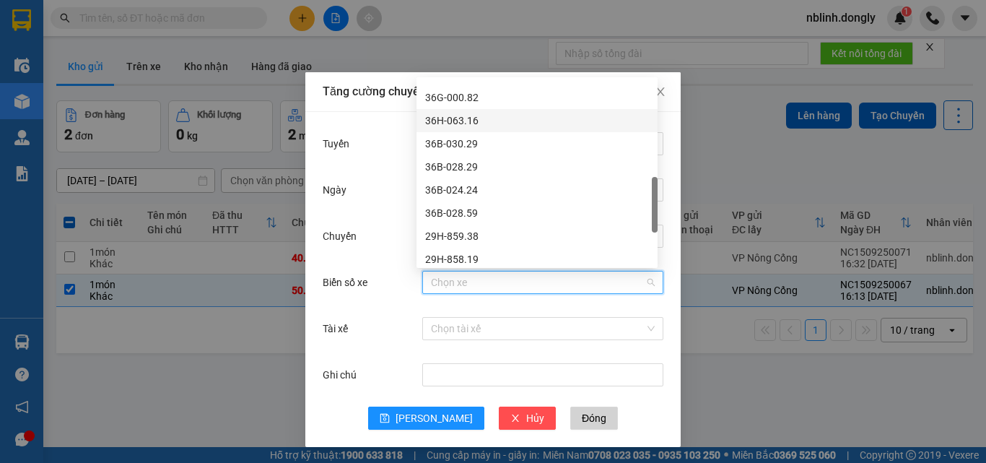
click at [460, 116] on div "36H-063.16" at bounding box center [537, 121] width 224 height 16
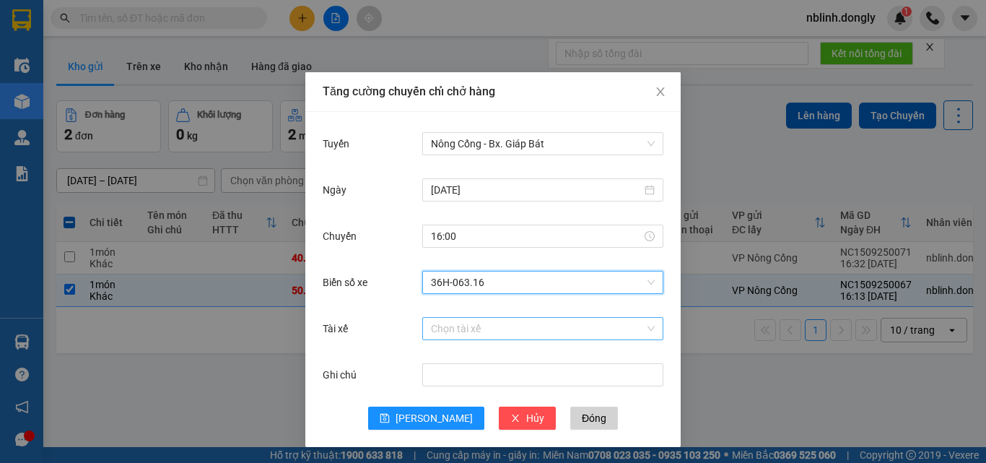
click at [439, 327] on input "Tài xế" at bounding box center [538, 329] width 214 height 22
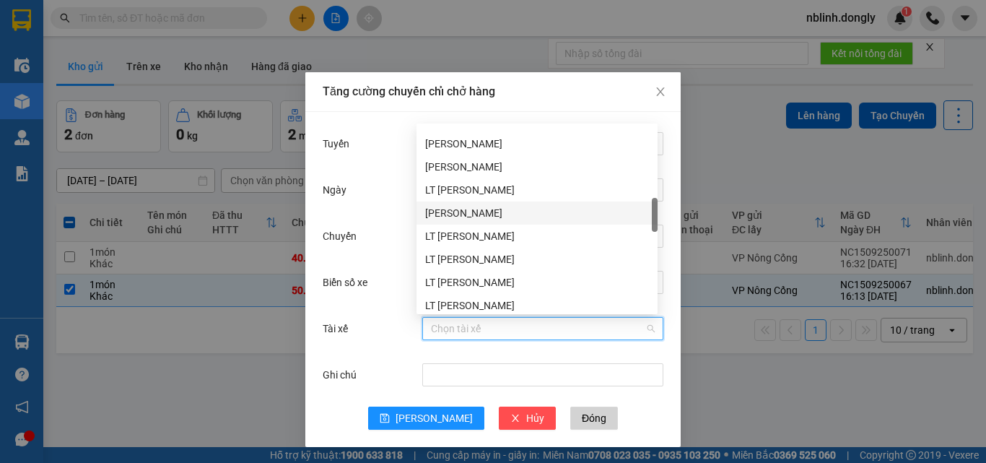
drag, startPoint x: 455, startPoint y: 211, endPoint x: 481, endPoint y: 288, distance: 81.0
click at [456, 217] on div "Cao Văn Núi" at bounding box center [537, 213] width 224 height 16
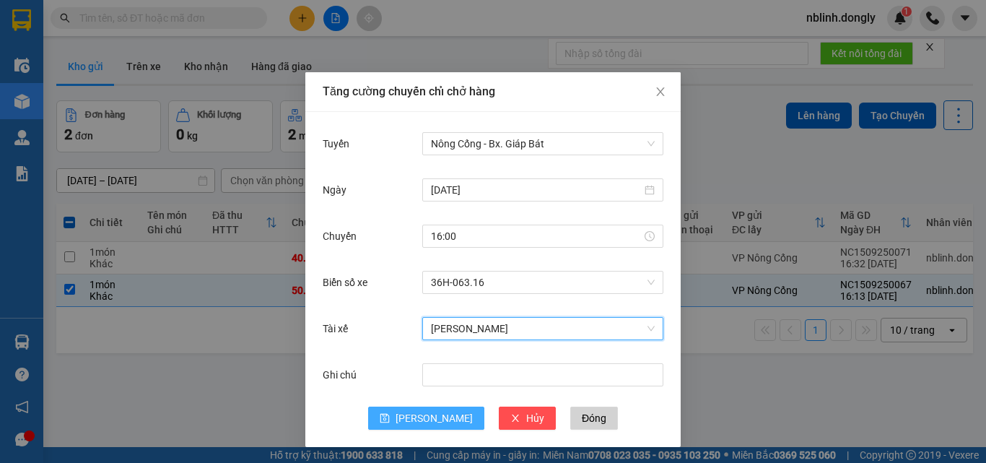
click at [431, 411] on span "[PERSON_NAME]" at bounding box center [434, 418] width 77 height 16
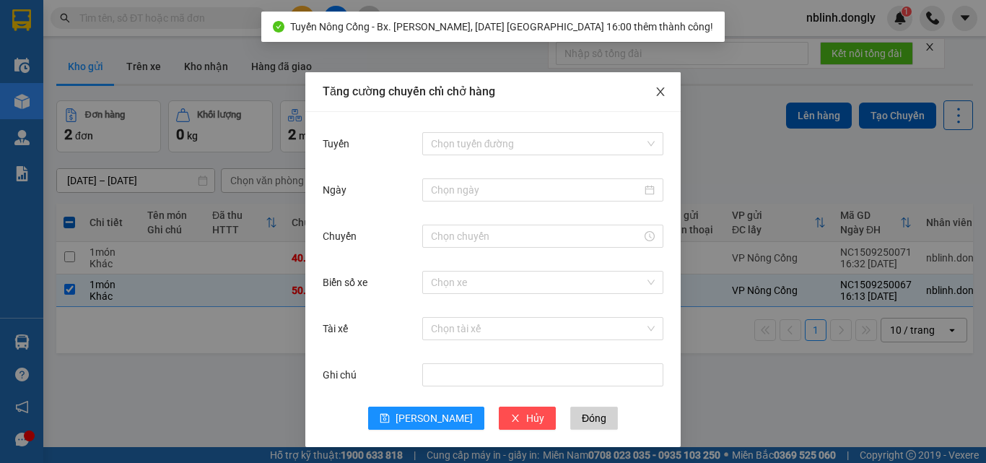
click at [649, 79] on span "Close" at bounding box center [660, 92] width 40 height 40
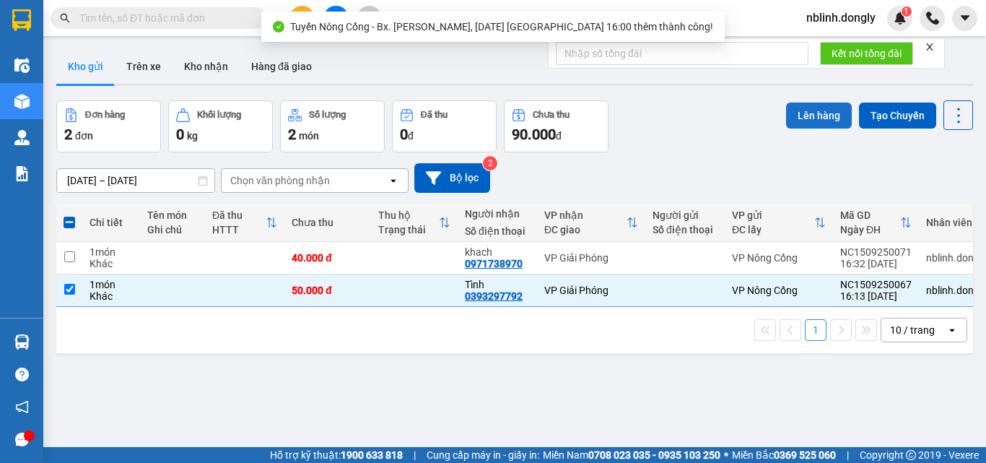
click at [809, 115] on button "Lên hàng" at bounding box center [819, 115] width 66 height 26
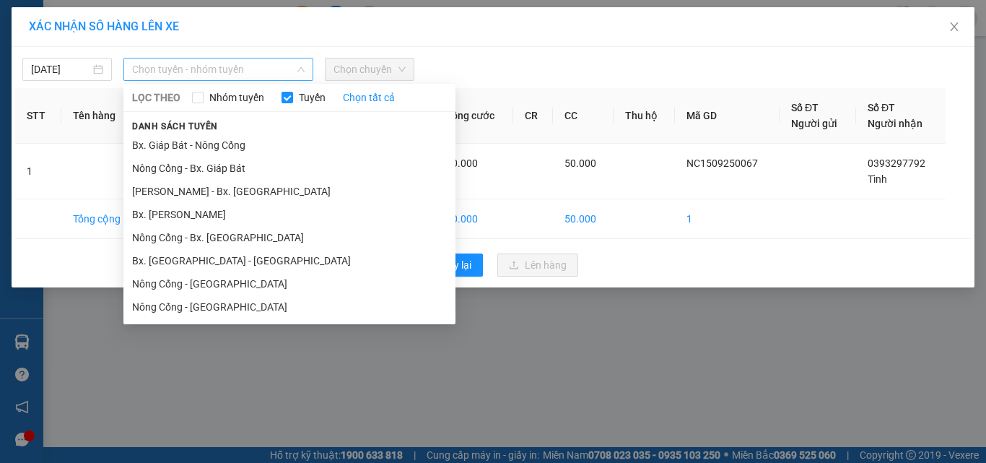
click at [196, 69] on span "Chọn tuyến - nhóm tuyến" at bounding box center [218, 69] width 172 height 22
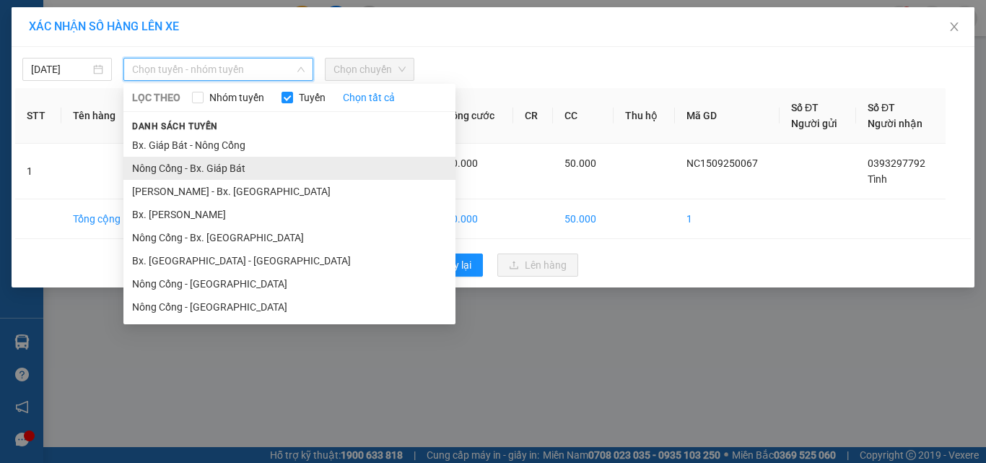
click at [207, 171] on li "Nông Cống - Bx. Giáp Bát" at bounding box center [289, 168] width 332 height 23
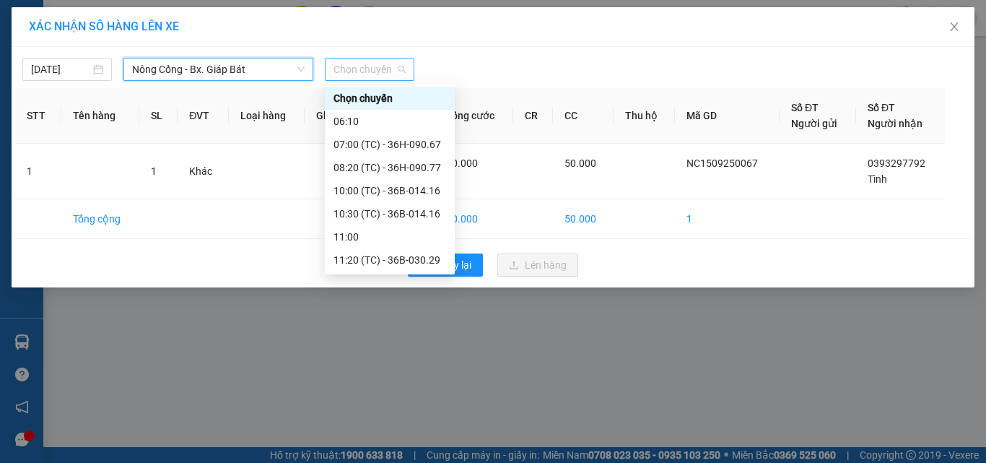
click at [369, 71] on span "Chọn chuyến" at bounding box center [369, 69] width 72 height 22
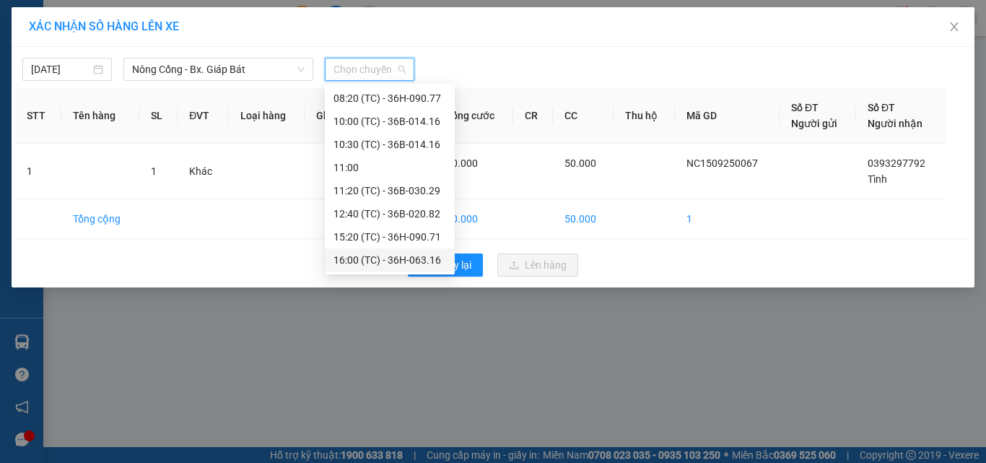
click at [416, 253] on div "16:00 (TC) - 36H-063.16" at bounding box center [389, 260] width 113 height 16
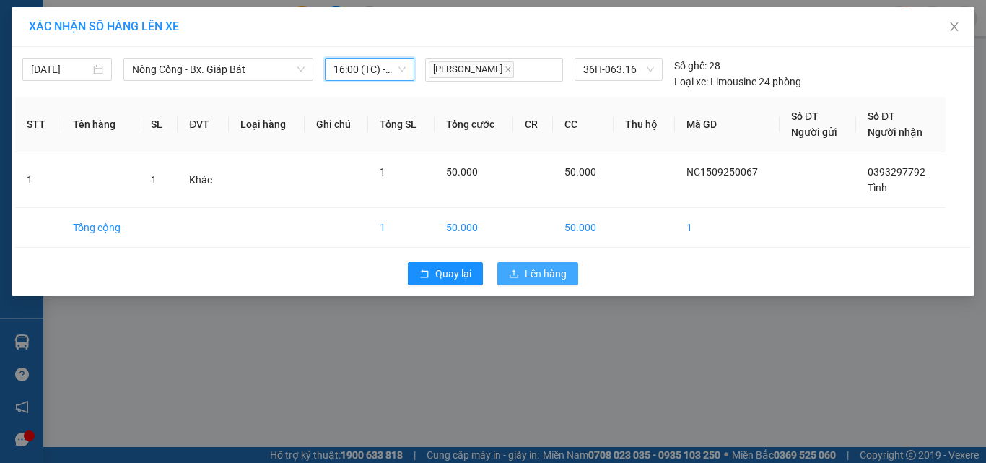
click at [525, 278] on span "Lên hàng" at bounding box center [546, 274] width 42 height 16
